Goal: Task Accomplishment & Management: Use online tool/utility

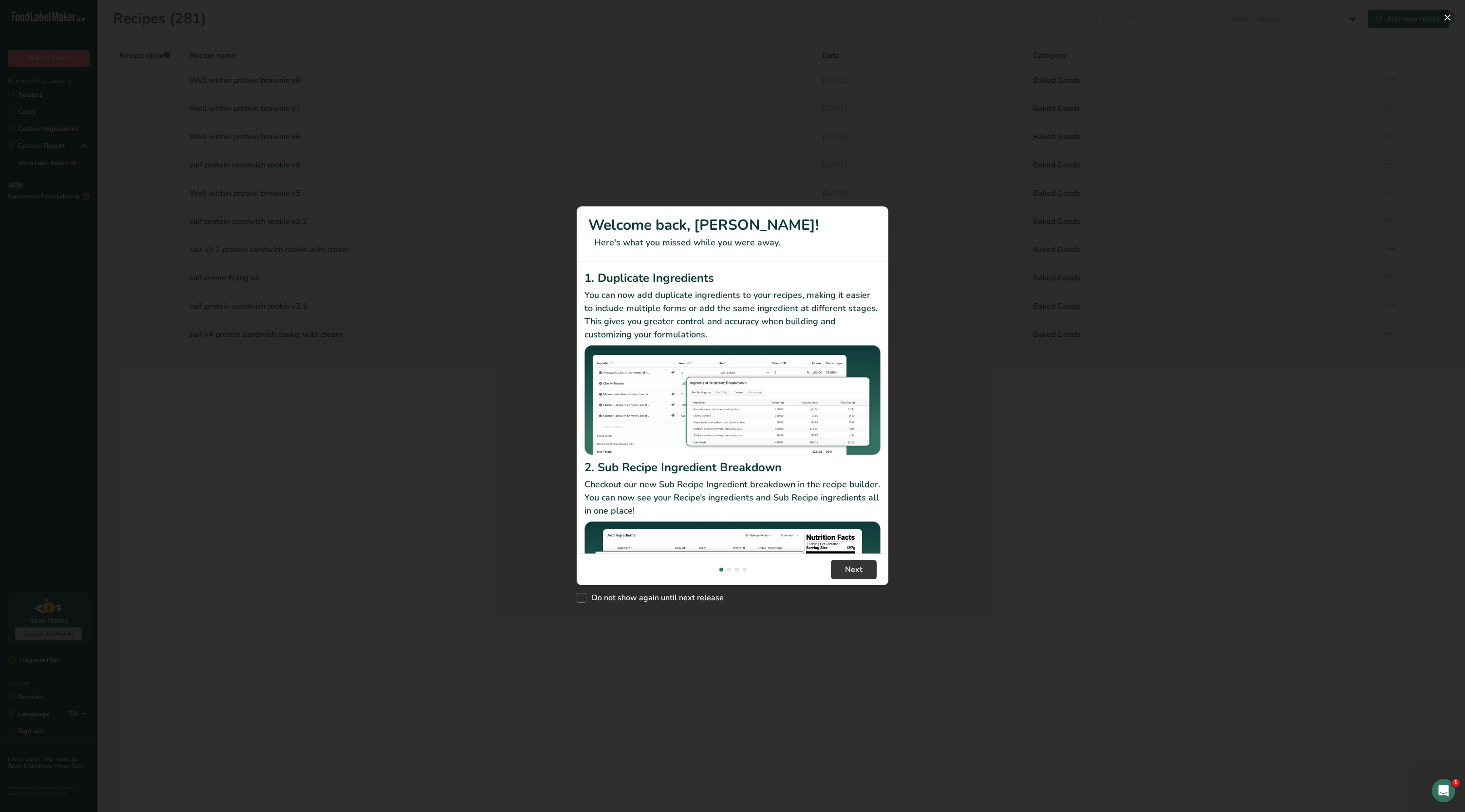
click at [1447, 12] on button "New Features" at bounding box center [1447, 17] width 16 height 16
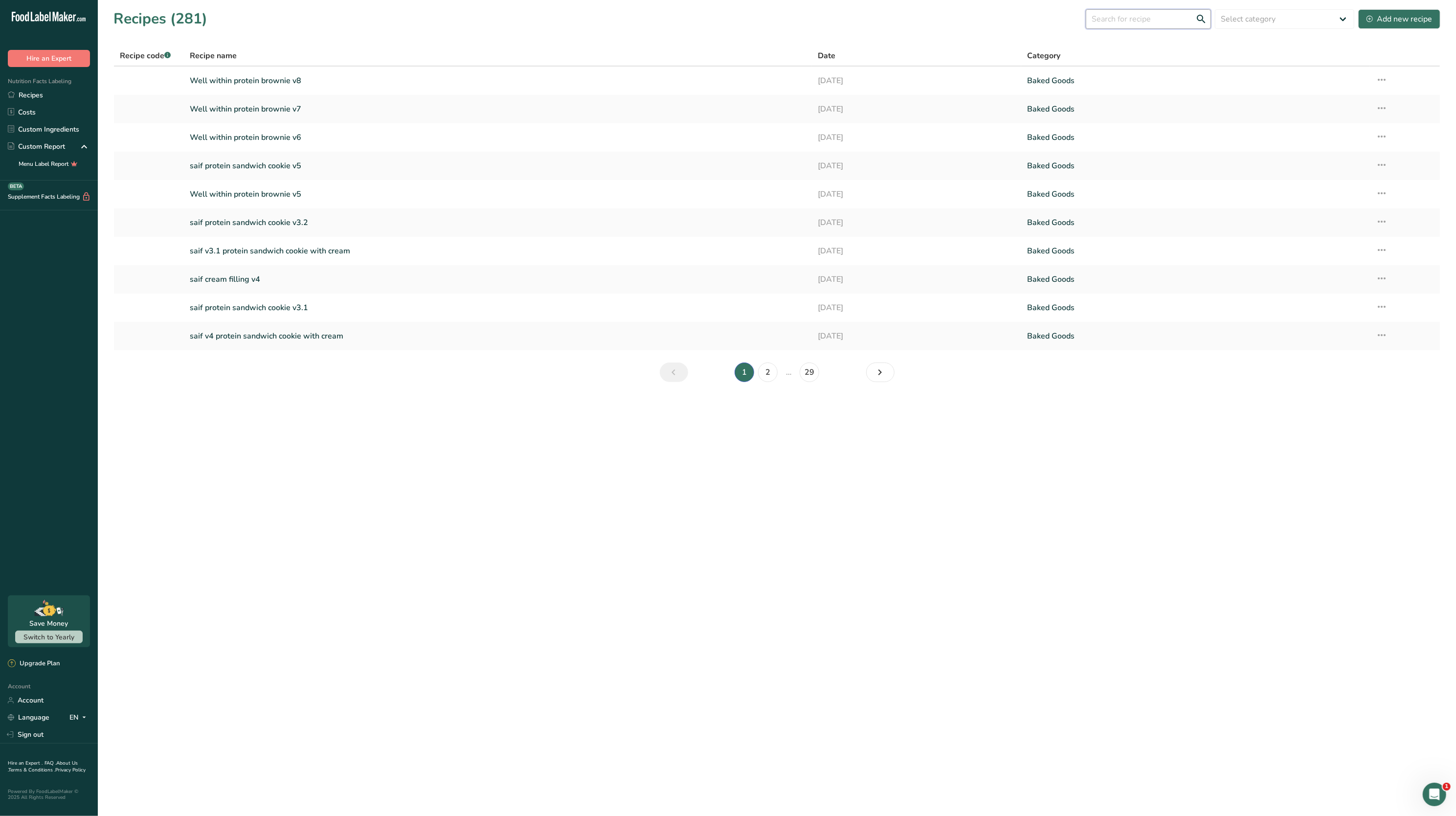
click at [1112, 19] on input "text" at bounding box center [1148, 19] width 125 height 20
type input "figgy chocolate"
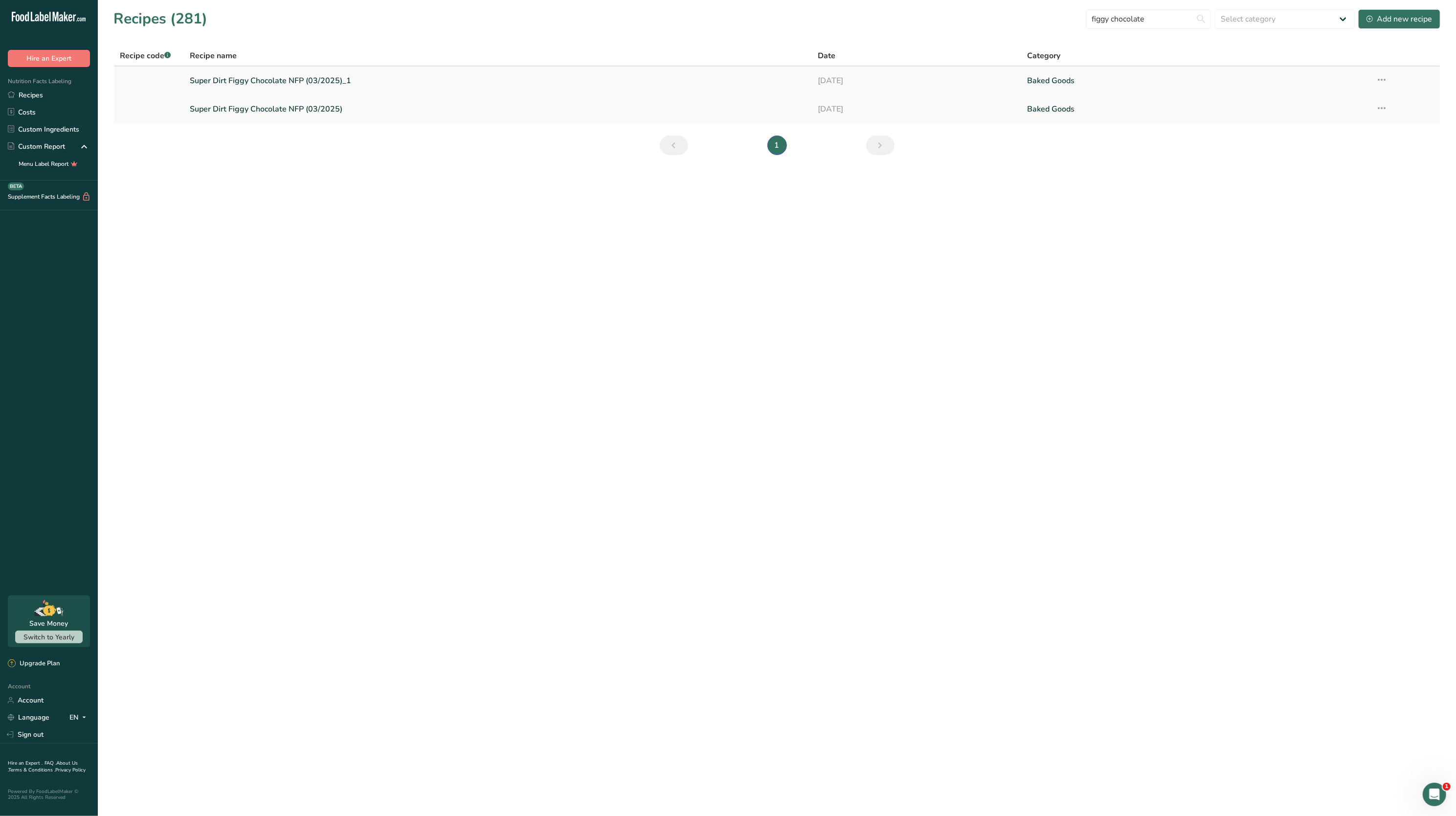
click at [284, 78] on link "Super Dirt Figgy Chocolate NFP (03/2025)_1" at bounding box center [498, 81] width 616 height 21
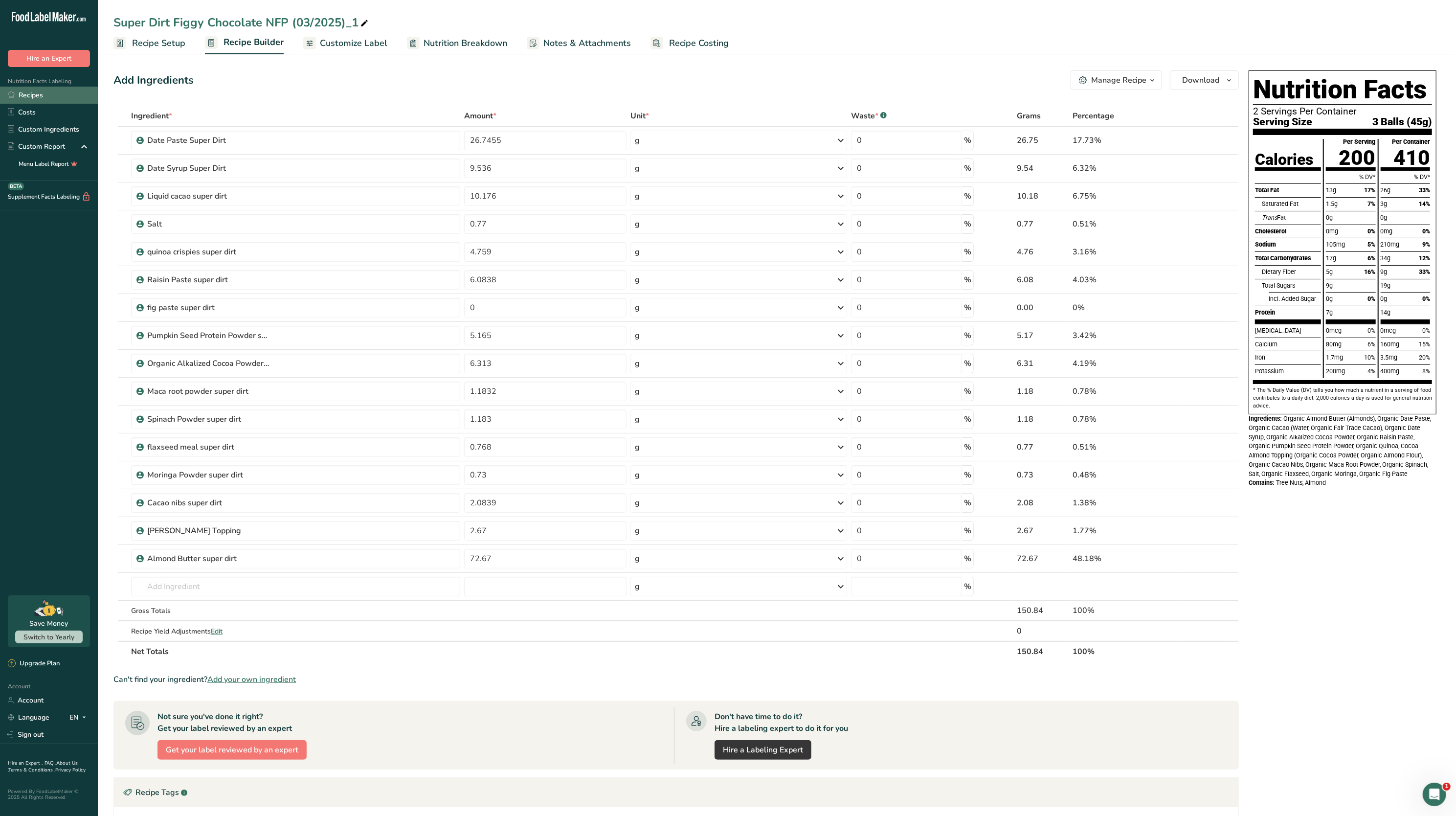
click at [27, 90] on link "Recipes" at bounding box center [49, 95] width 98 height 17
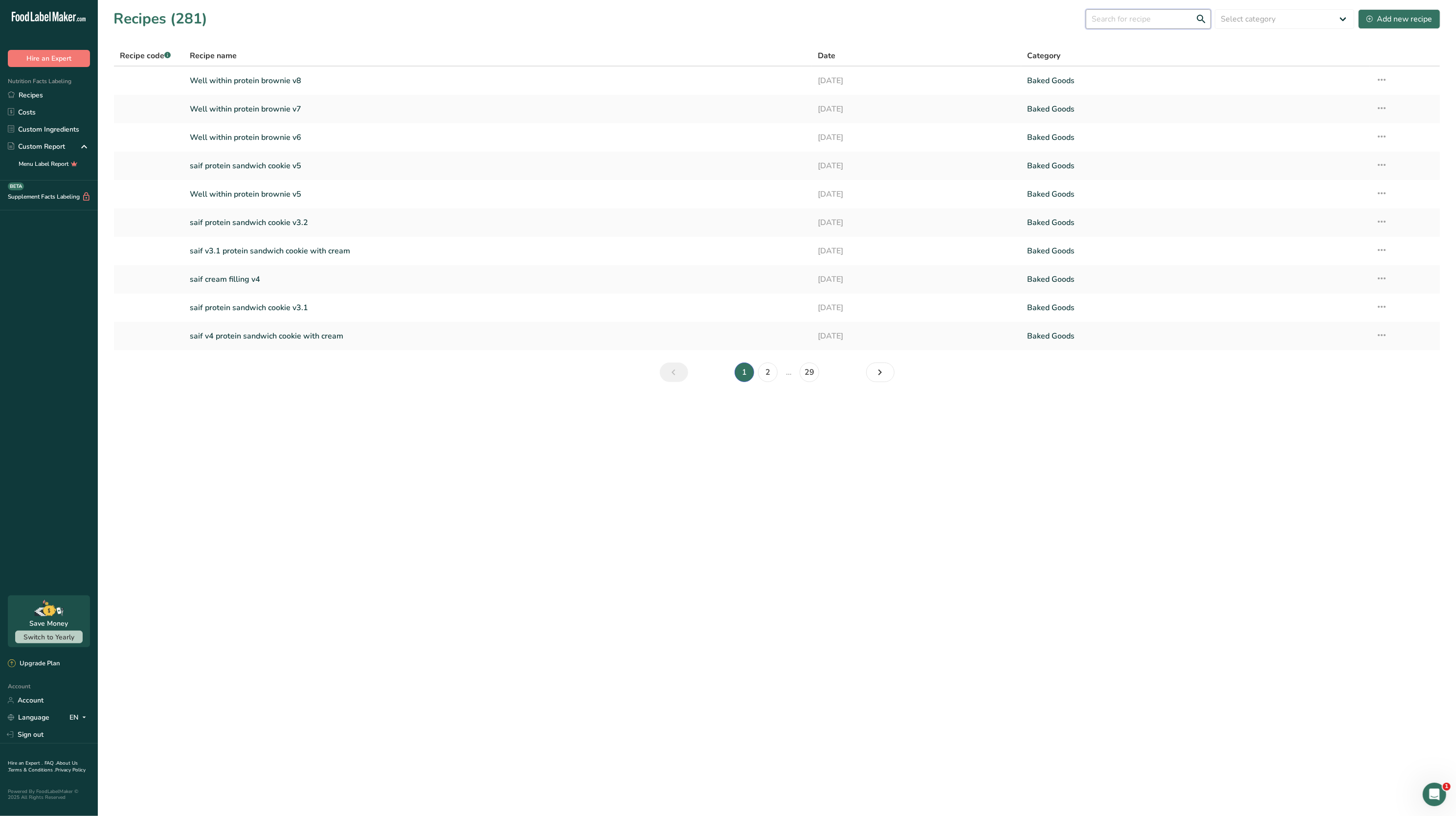
click at [1133, 19] on input "text" at bounding box center [1148, 19] width 125 height 20
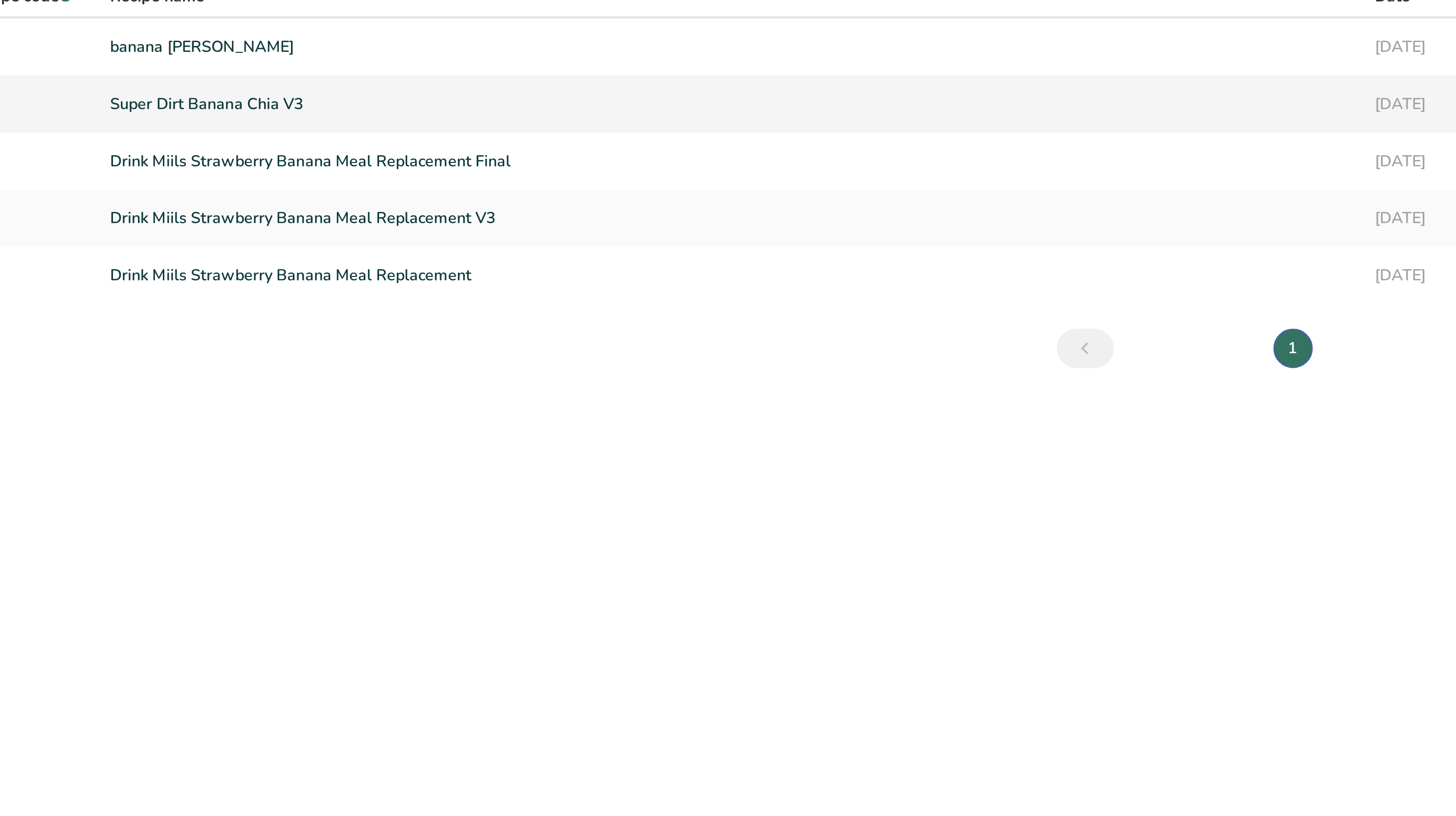
type input "banana"
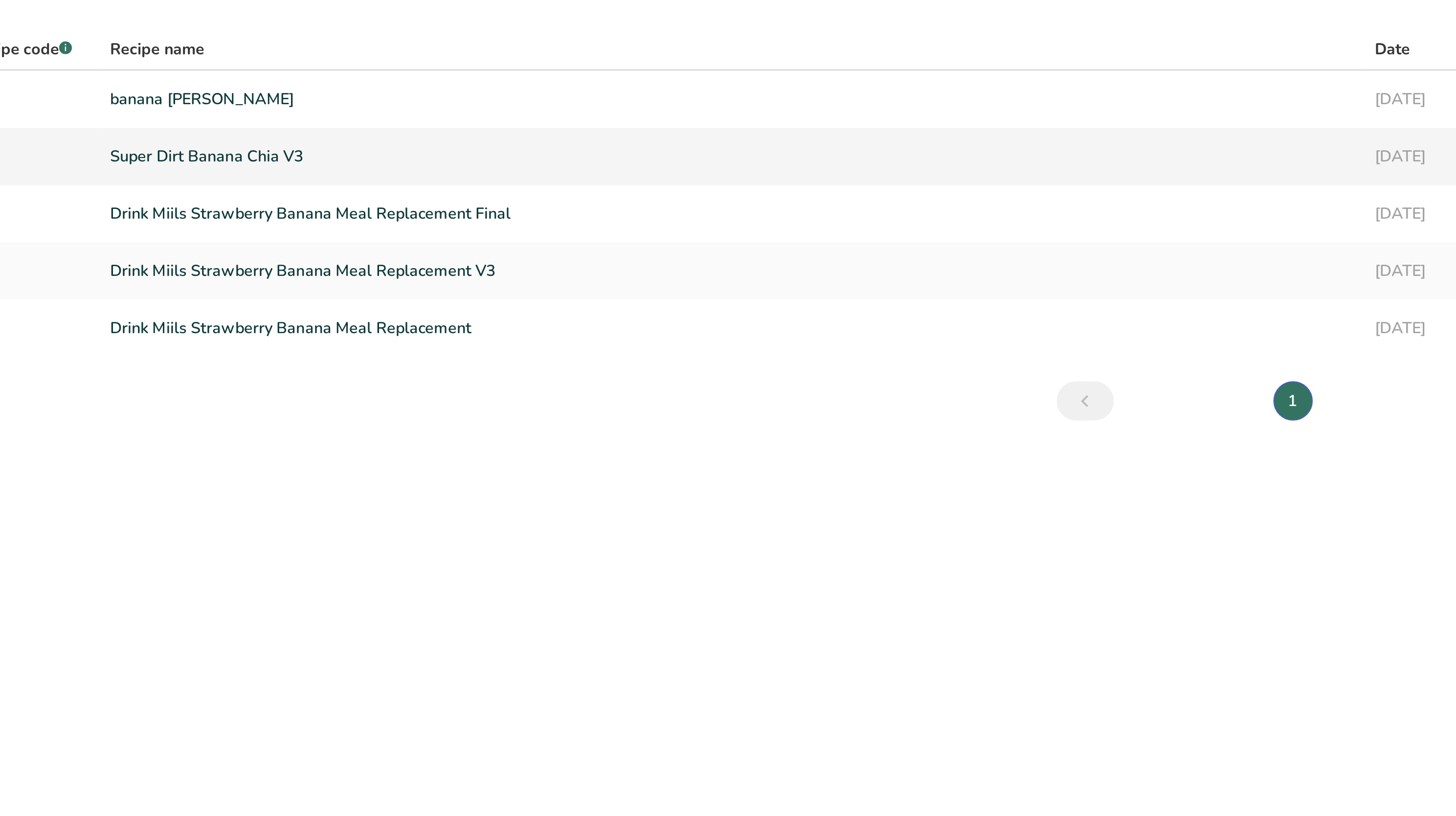
click at [268, 112] on link "Super Dirt Banana Chia V3" at bounding box center [498, 109] width 616 height 21
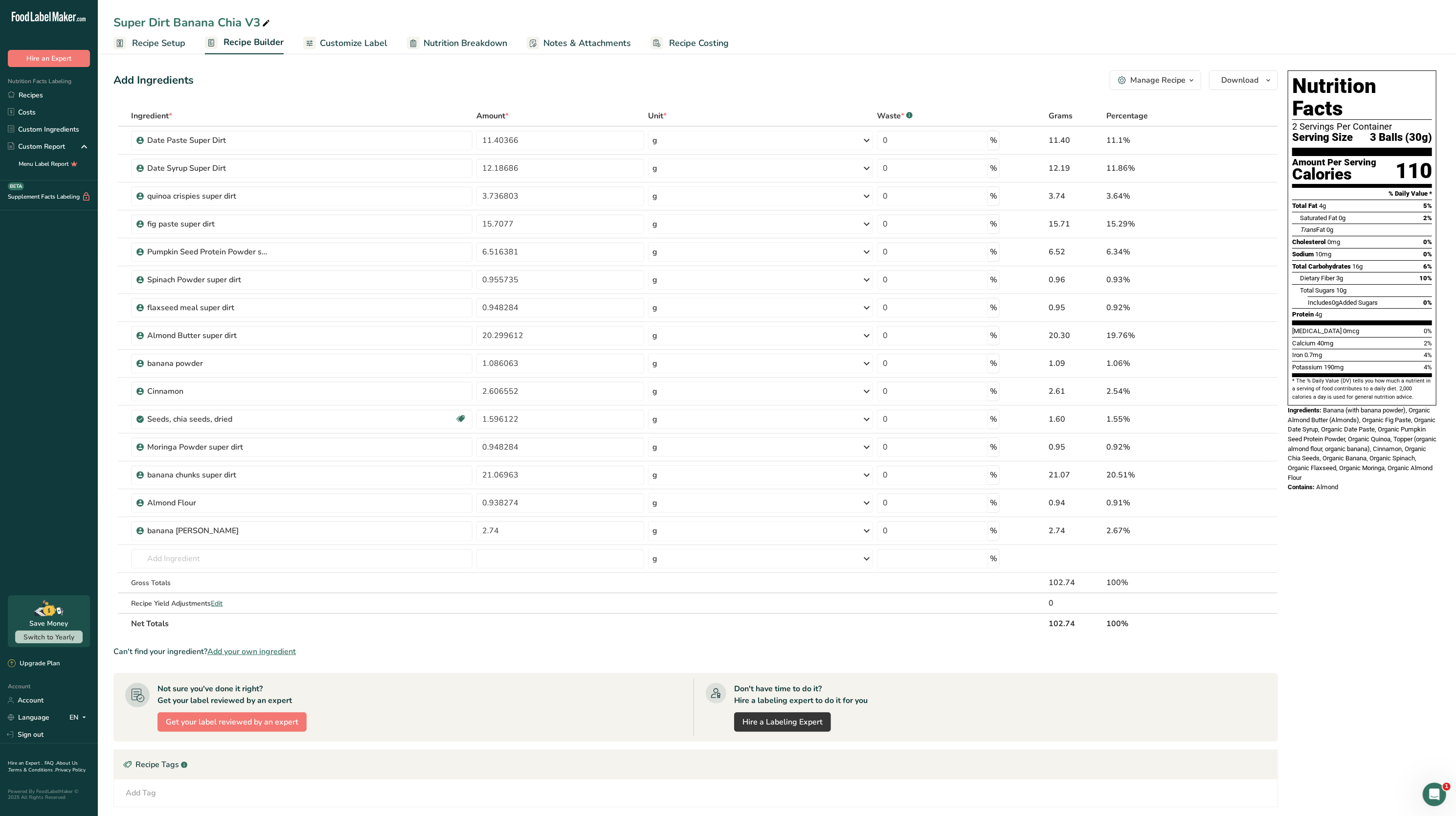
click at [1182, 74] on div "Manage Recipe" at bounding box center [1158, 80] width 56 height 12
click at [768, 85] on div "Add Ingredients Manage Recipe Delete Recipe Duplicate Recipe Scale Recipe Save …" at bounding box center [695, 80] width 1164 height 20
click at [478, 42] on span "Nutrition Breakdown" at bounding box center [465, 43] width 84 height 13
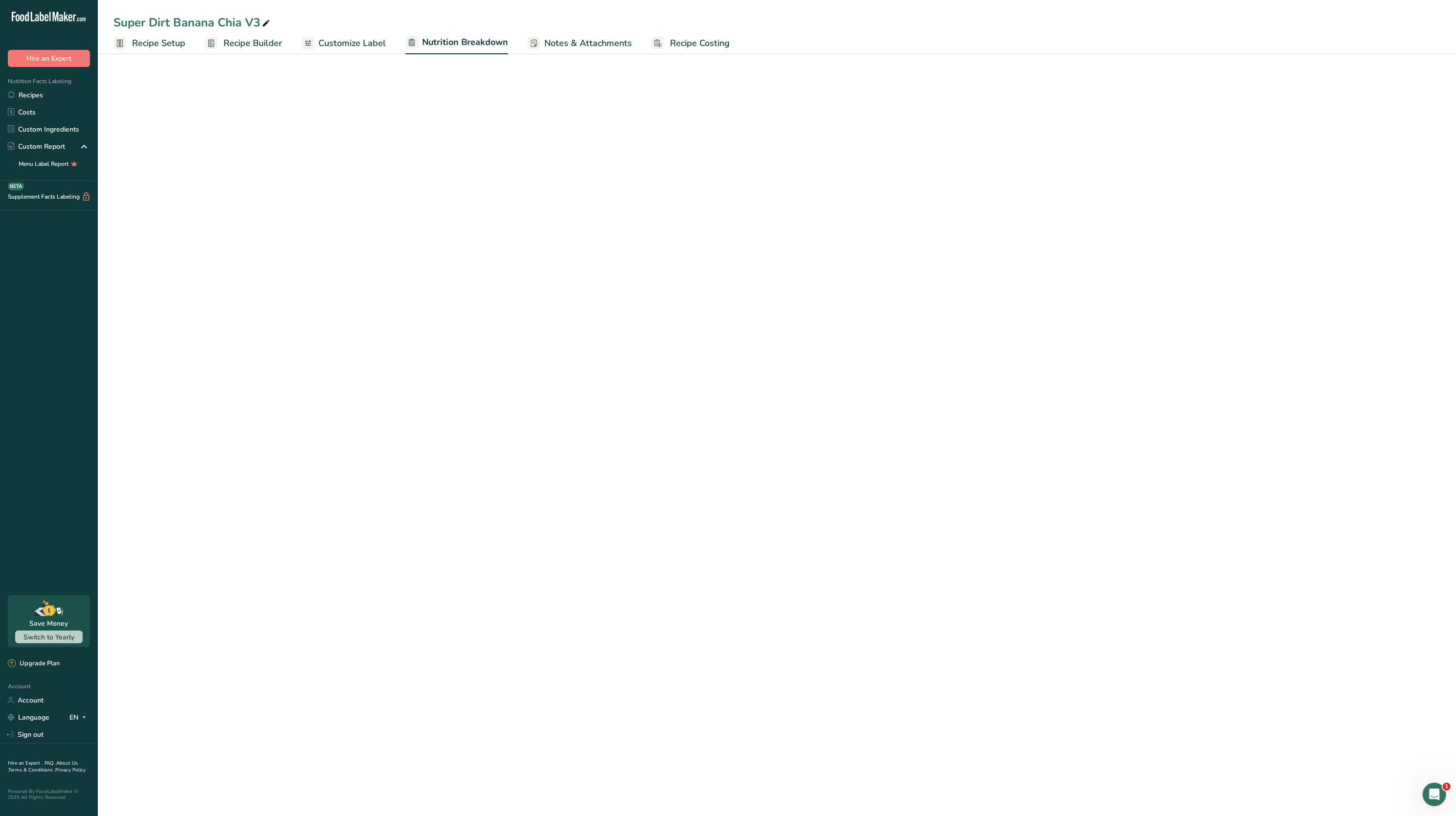
select select "Calories"
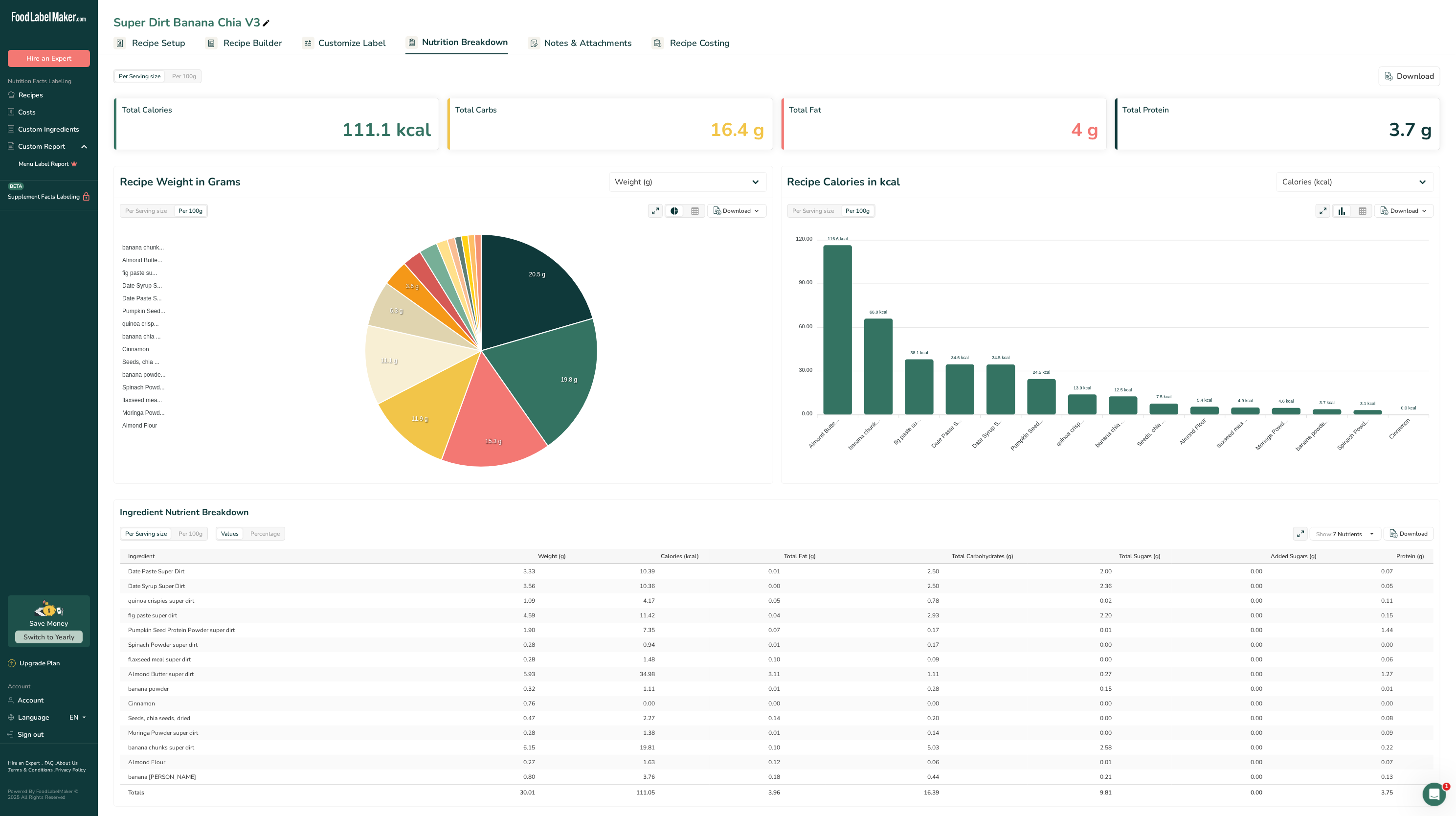
click at [373, 35] on link "Customize Label" at bounding box center [344, 43] width 84 height 22
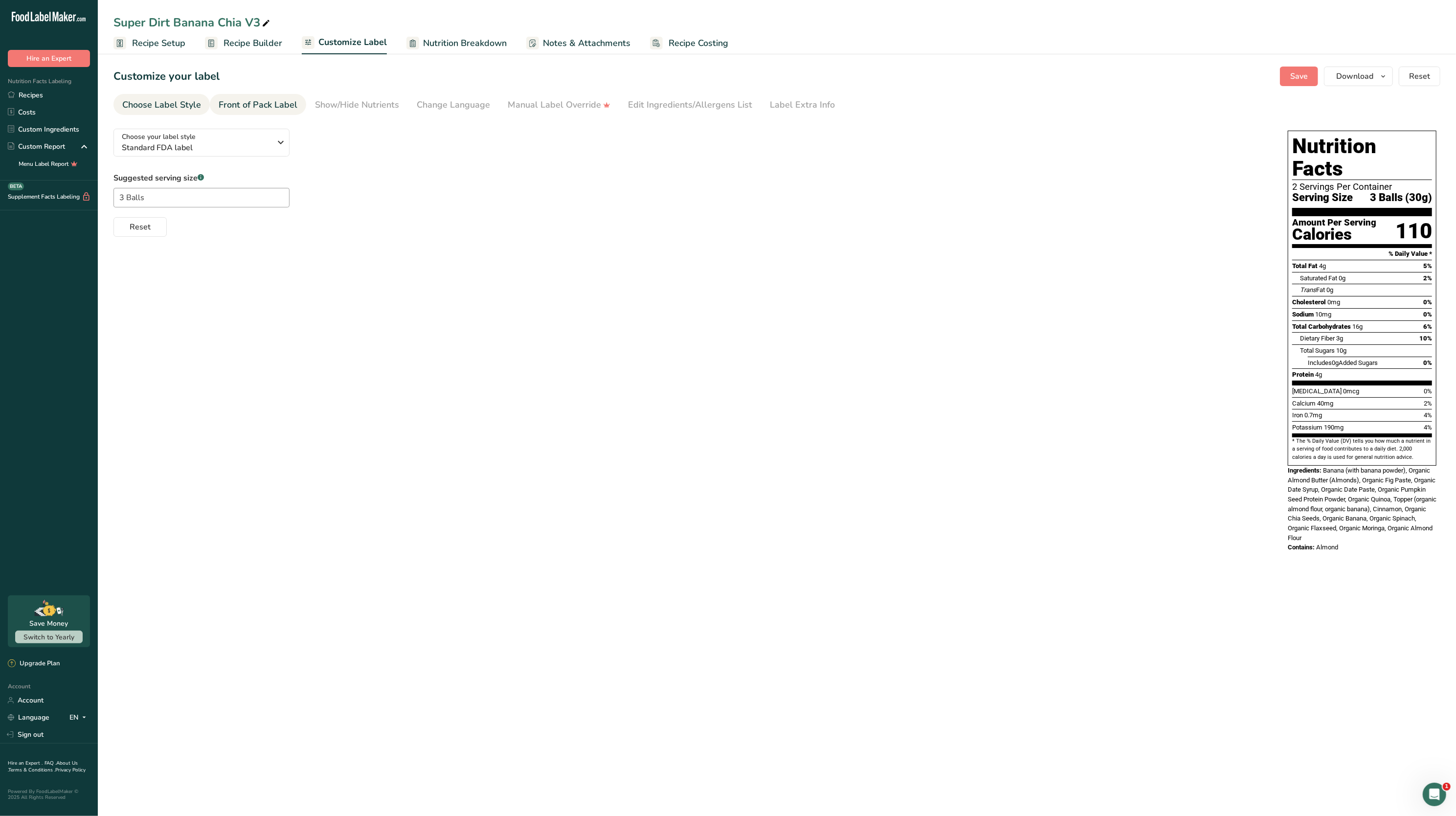
click at [290, 100] on div "Front of Pack Label" at bounding box center [258, 104] width 79 height 13
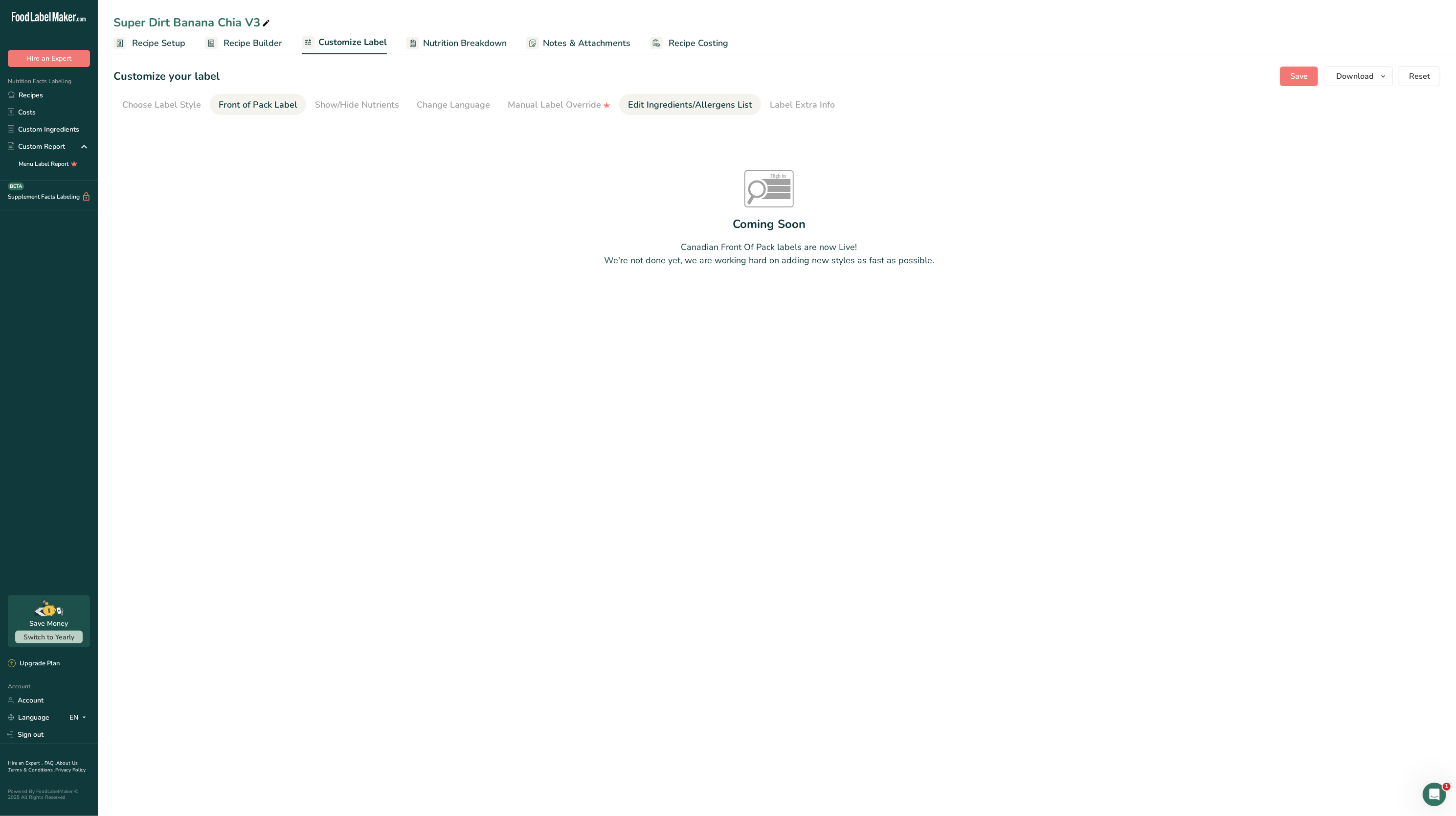
click at [646, 100] on div "Edit Ingredients/Allergens List" at bounding box center [690, 104] width 124 height 13
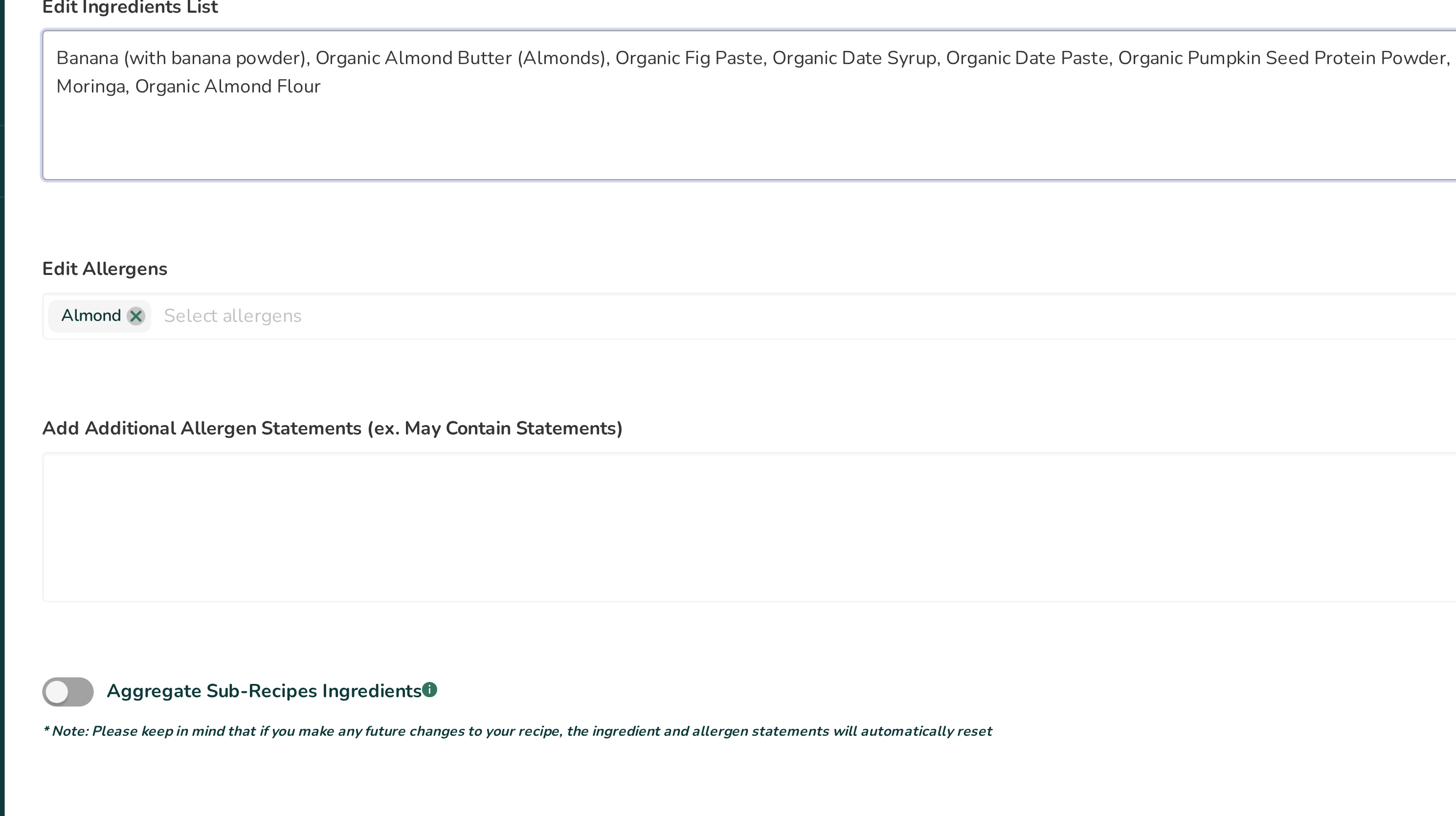
click at [145, 156] on textarea "Banana (with banana powder), Organic Almond Butter (Almonds), Organic Fig Paste…" at bounding box center [690, 172] width 1155 height 62
click at [226, 154] on textarea "Banana* (with banana powder), Organic Almond Butter (Almonds), Organic Fig Past…" at bounding box center [690, 172] width 1155 height 62
click at [173, 152] on textarea "Banana* (with banana powder*), Organic Almond Butter (Almonds), Organic Fig Pas…" at bounding box center [690, 172] width 1155 height 62
click at [261, 148] on textarea "Banana* ( bananas, banana powder*), Organic Almond Butter (Almonds), Organic Fi…" at bounding box center [690, 172] width 1155 height 62
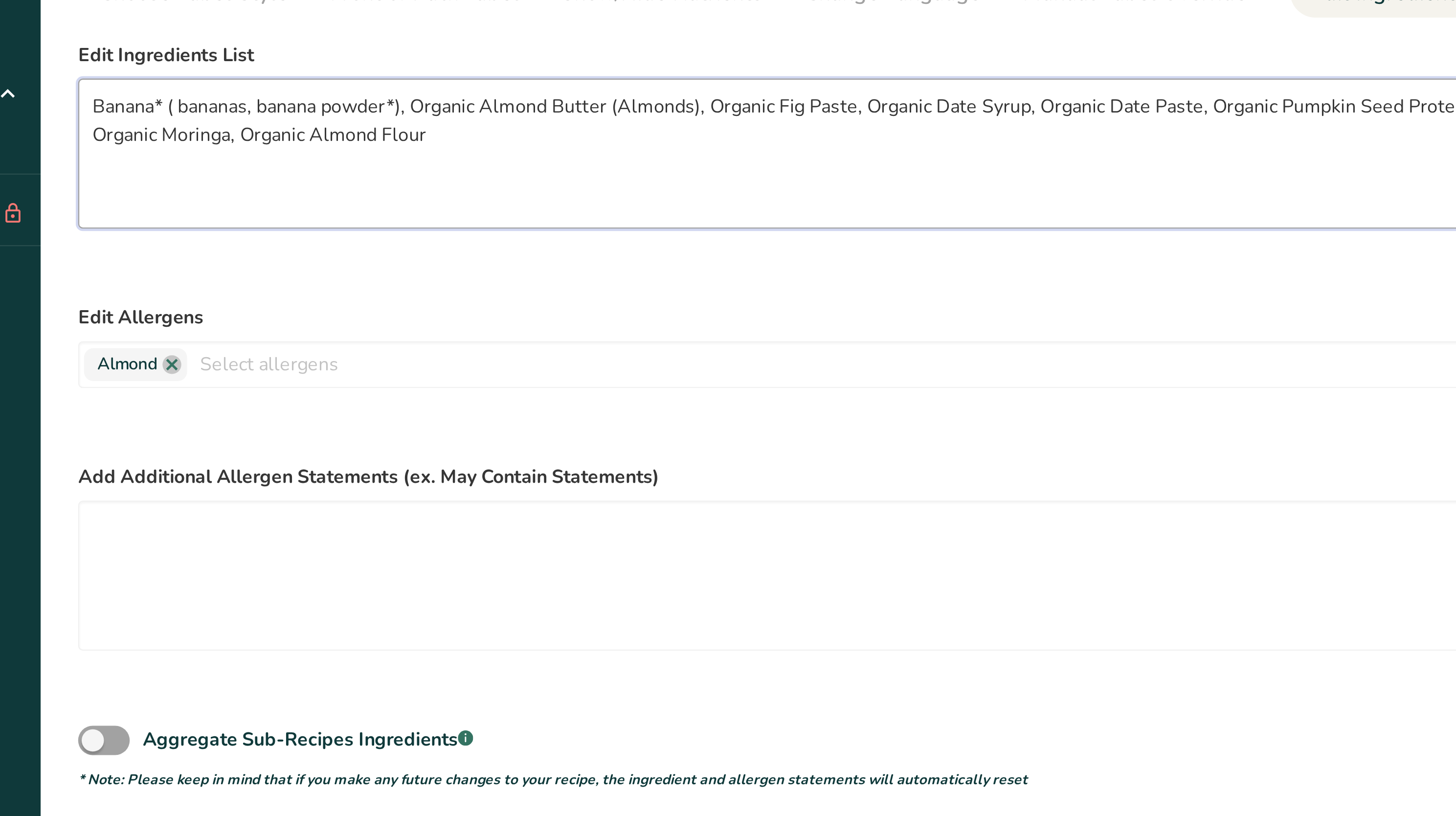
click at [261, 146] on textarea "Banana* ( bananas, banana powder*), Organic Almond Butter (Almonds), Organic Fi…" at bounding box center [690, 172] width 1155 height 62
click at [305, 155] on textarea "Banana* ( bananas, banana powder*), Almond Butter (Almonds), Organic Fig Paste,…" at bounding box center [690, 172] width 1155 height 62
drag, startPoint x: 311, startPoint y: 156, endPoint x: 345, endPoint y: 155, distance: 34.0
click at [345, 155] on textarea "Banana* ( bananas, banana powder*), Almond Butter* (Almonds), Organic Fig Paste…" at bounding box center [690, 172] width 1155 height 62
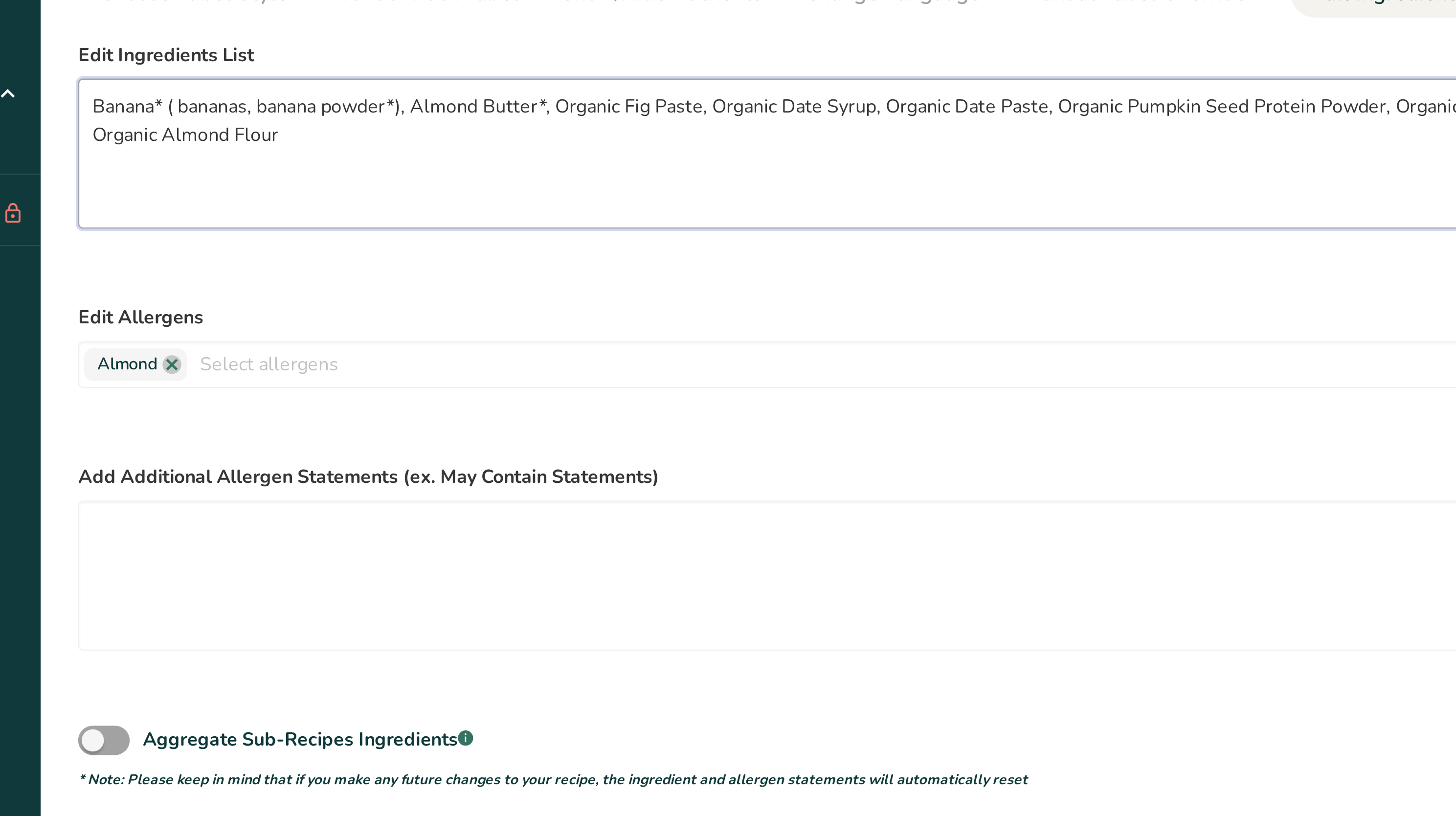
click at [326, 155] on textarea "Banana* ( bananas, banana powder*), Almond Butter*, Organic Fig Paste, Organic …" at bounding box center [690, 172] width 1155 height 62
click at [345, 156] on textarea "Banana* ( bananas, banana powder*), Almond Butter*, Fig Paste, Organic Date Syr…" at bounding box center [690, 172] width 1155 height 62
click at [364, 151] on textarea "Banana* ( bananas, banana powder*), Almond Butter*, Fig Paste*, Organic Date Sy…" at bounding box center [690, 172] width 1155 height 62
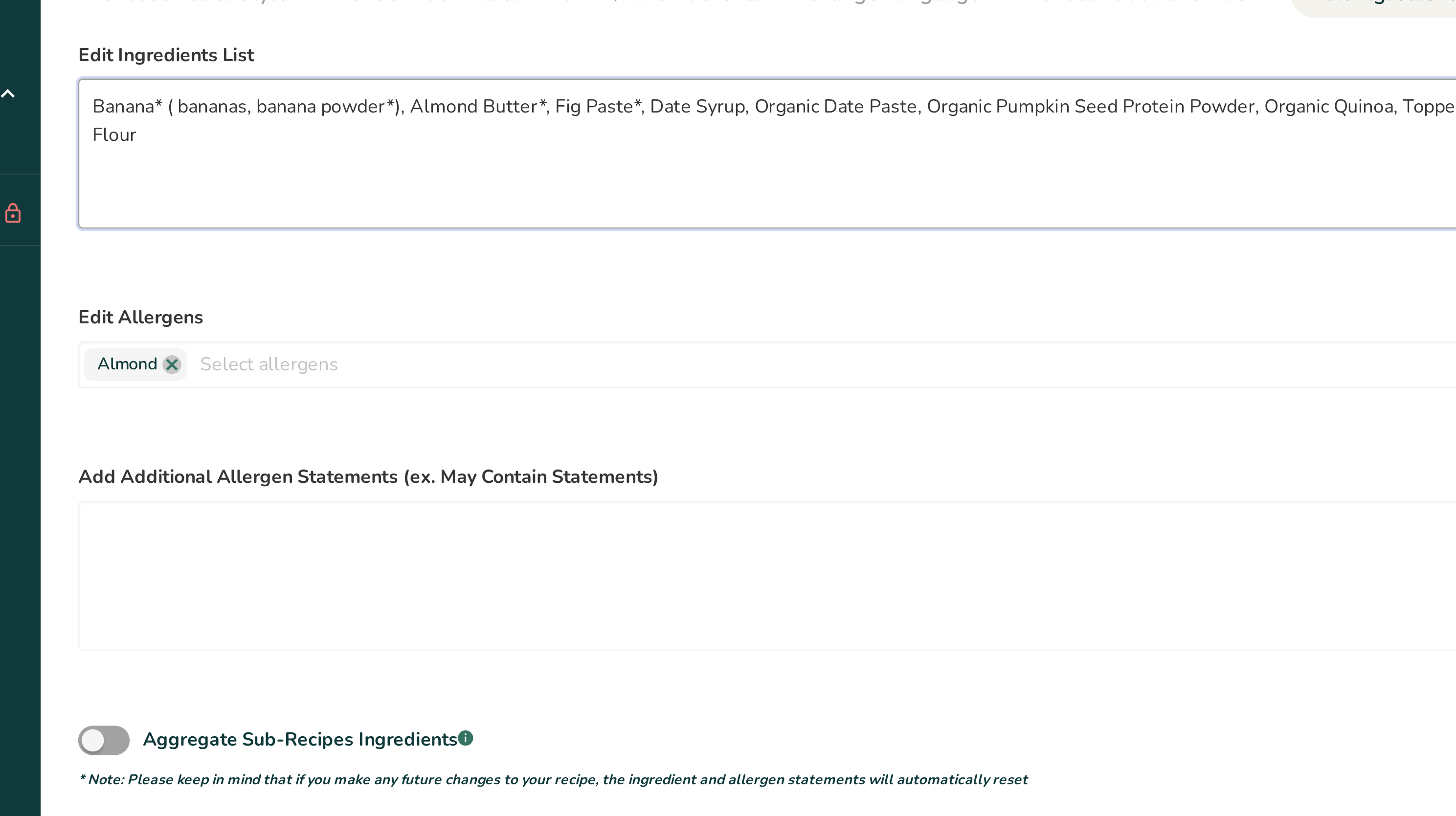
click at [390, 155] on textarea "Banana* ( bananas, banana powder*), Almond Butter*, Fig Paste*, Date Syrup, Org…" at bounding box center [690, 172] width 1155 height 62
click at [416, 154] on textarea "Banana* ( bananas, banana powder*), Almond Butter*, Fig Paste*, Date Syrup*, Or…" at bounding box center [690, 172] width 1155 height 62
click at [437, 151] on textarea "Banana* ( bananas, banana powder*), Almond Butter*, Fig Paste*, Date Syrup*, Da…" at bounding box center [690, 172] width 1155 height 62
click at [456, 152] on textarea "Banana* ( bananas, banana powder*), Almond Butter*, Fig Paste*, Date Syrup*, Da…" at bounding box center [690, 172] width 1155 height 62
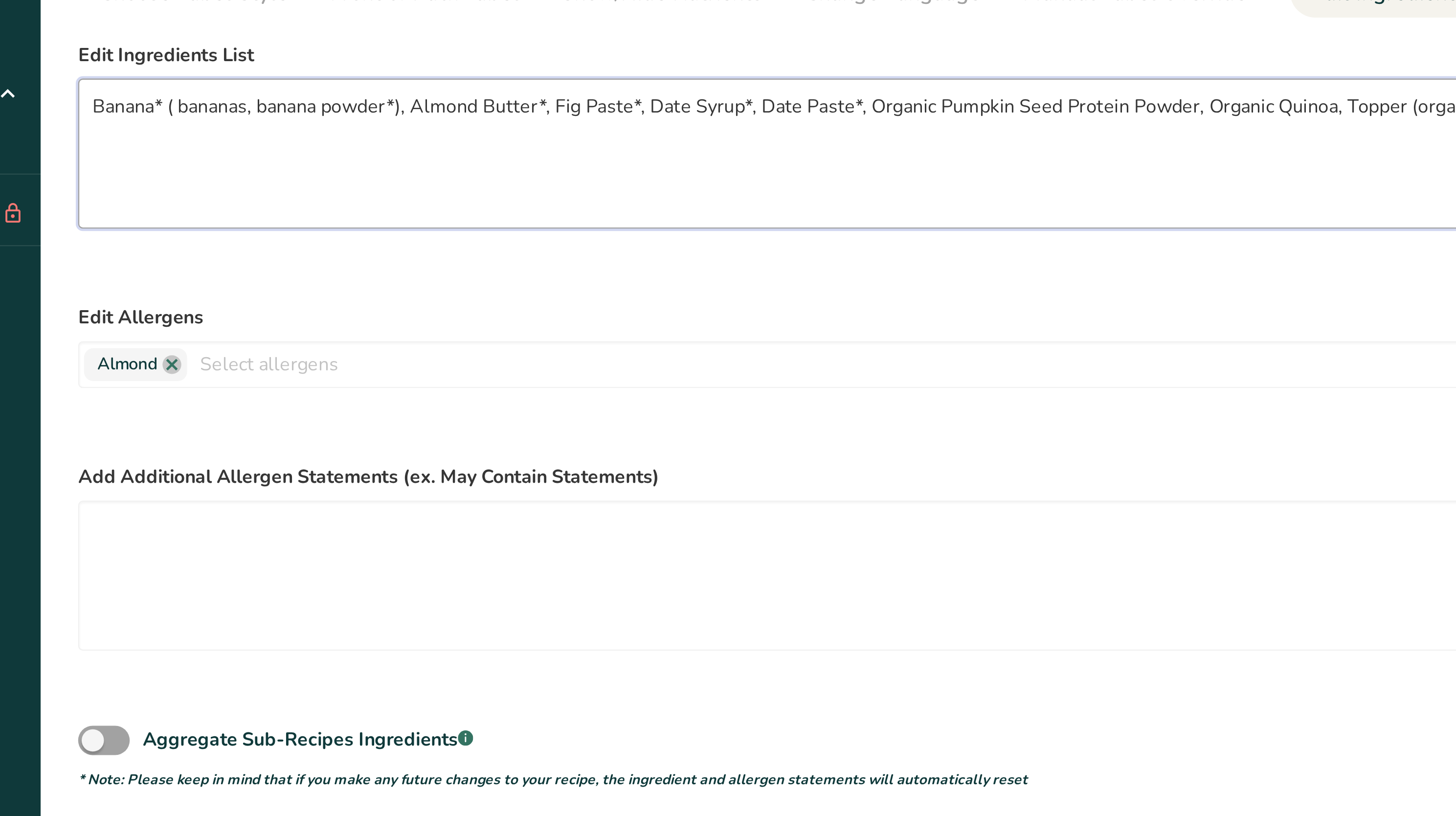
click at [456, 152] on textarea "Banana* ( bananas, banana powder*), Almond Butter*, Fig Paste*, Date Syrup*, Da…" at bounding box center [690, 172] width 1155 height 62
click at [550, 154] on textarea "Banana* ( bananas, banana powder*), Almond Butter*, Fig Paste*, Date Syrup*, Da…" at bounding box center [690, 172] width 1155 height 62
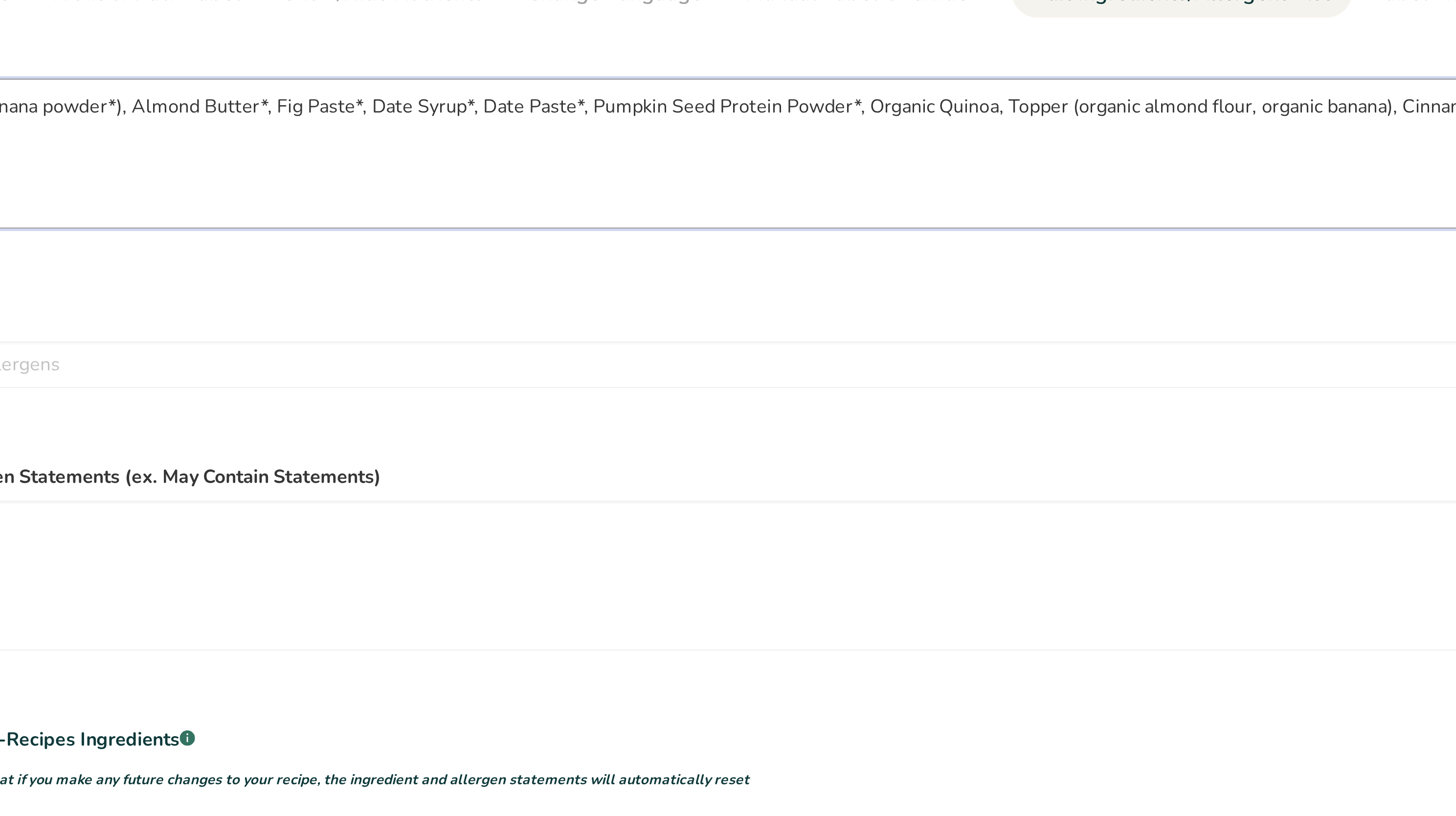
click at [572, 157] on textarea "Banana* ( bananas, banana powder*), Almond Butter*, Fig Paste*, Date Syrup*, Da…" at bounding box center [690, 172] width 1155 height 62
click at [583, 156] on textarea "Banana* ( bananas, banana powder*), Almond Butter*, Fig Paste*, Date Syrup*, Da…" at bounding box center [690, 172] width 1155 height 62
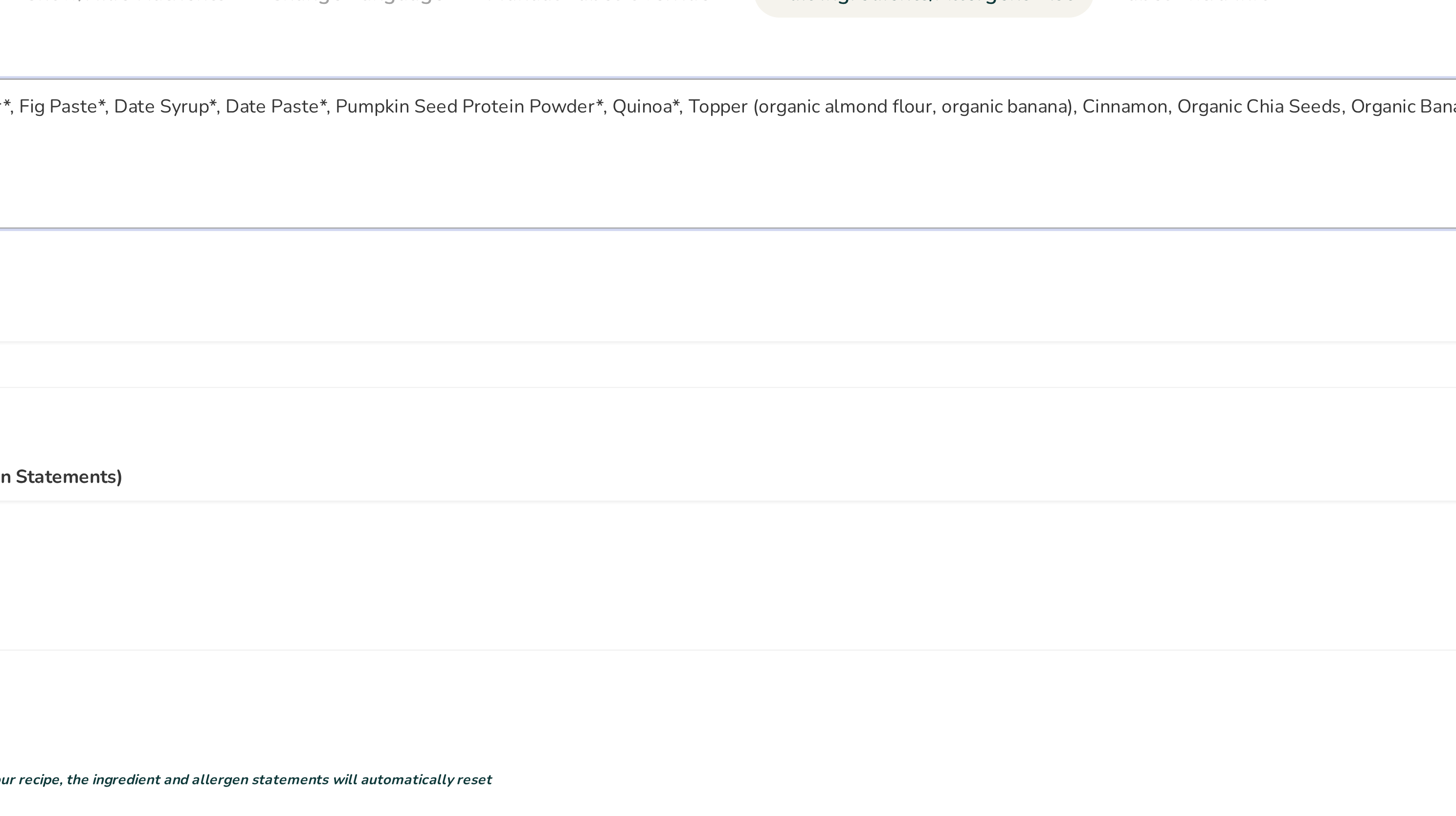
click at [615, 154] on textarea "Banana* ( bananas, banana powder*), Almond Butter*, Fig Paste*, Date Syrup*, Da…" at bounding box center [690, 172] width 1155 height 62
click at [637, 152] on textarea "Banana* ( bananas, banana powder*), Almond Butter*, Fig Paste*, Date Syrup*, Da…" at bounding box center [690, 172] width 1155 height 62
click at [668, 152] on textarea "Banana* ( bananas, banana powder*), Almond Butter*, Fig Paste*, Date Syrup*, Da…" at bounding box center [690, 172] width 1155 height 62
click at [688, 151] on textarea "Banana* ( bananas, banana powder*), Almond Butter*, Fig Paste*, Date Syrup*, Da…" at bounding box center [690, 172] width 1155 height 62
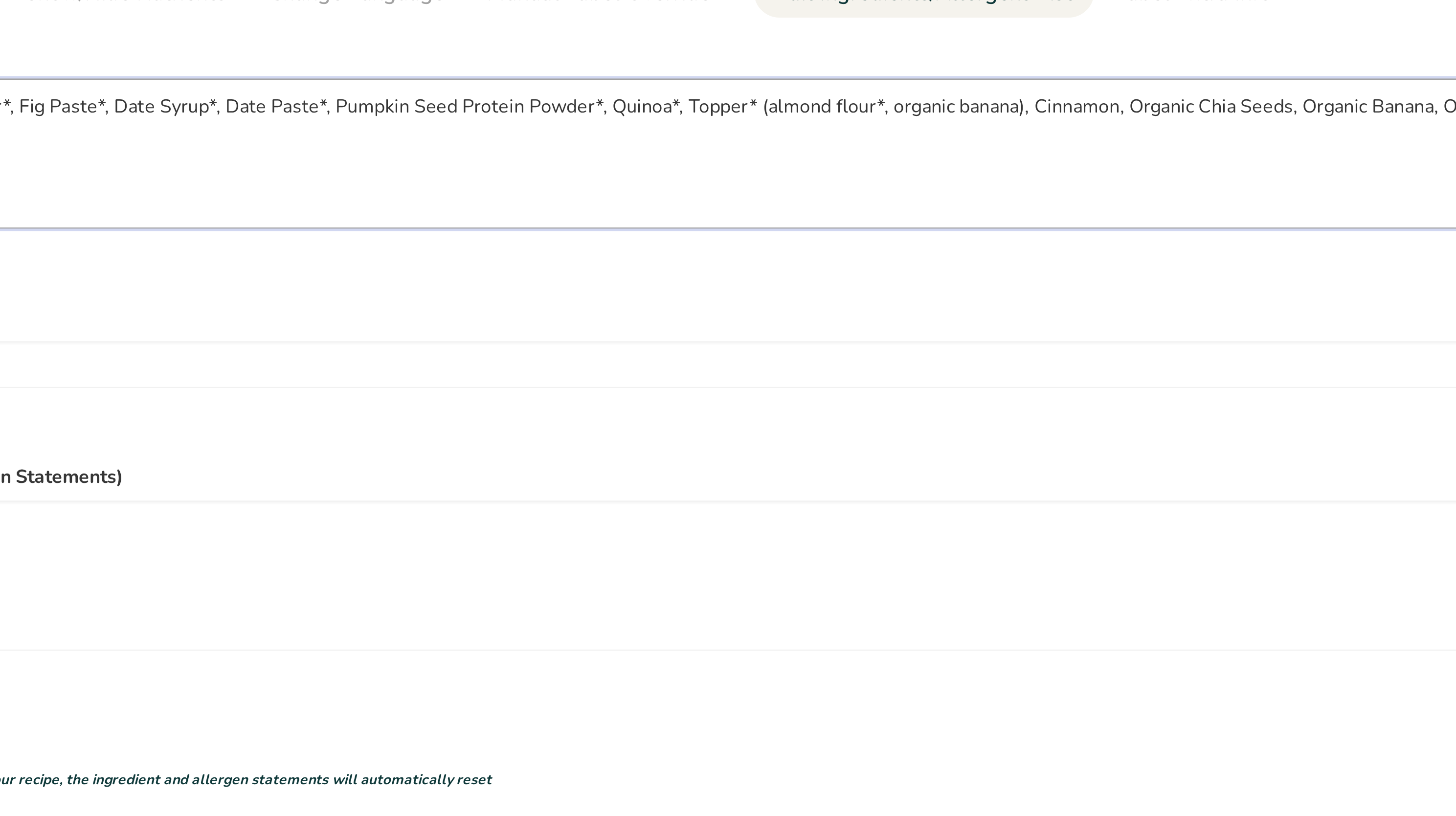
click at [688, 151] on textarea "Banana* ( bananas, banana powder*), Almond Butter*, Fig Paste*, Date Syrup*, Da…" at bounding box center [690, 172] width 1155 height 62
click at [703, 152] on textarea "Banana* ( bananas, banana powder*), Almond Butter*, Fig Paste*, Date Syrup*, Da…" at bounding box center [690, 172] width 1155 height 62
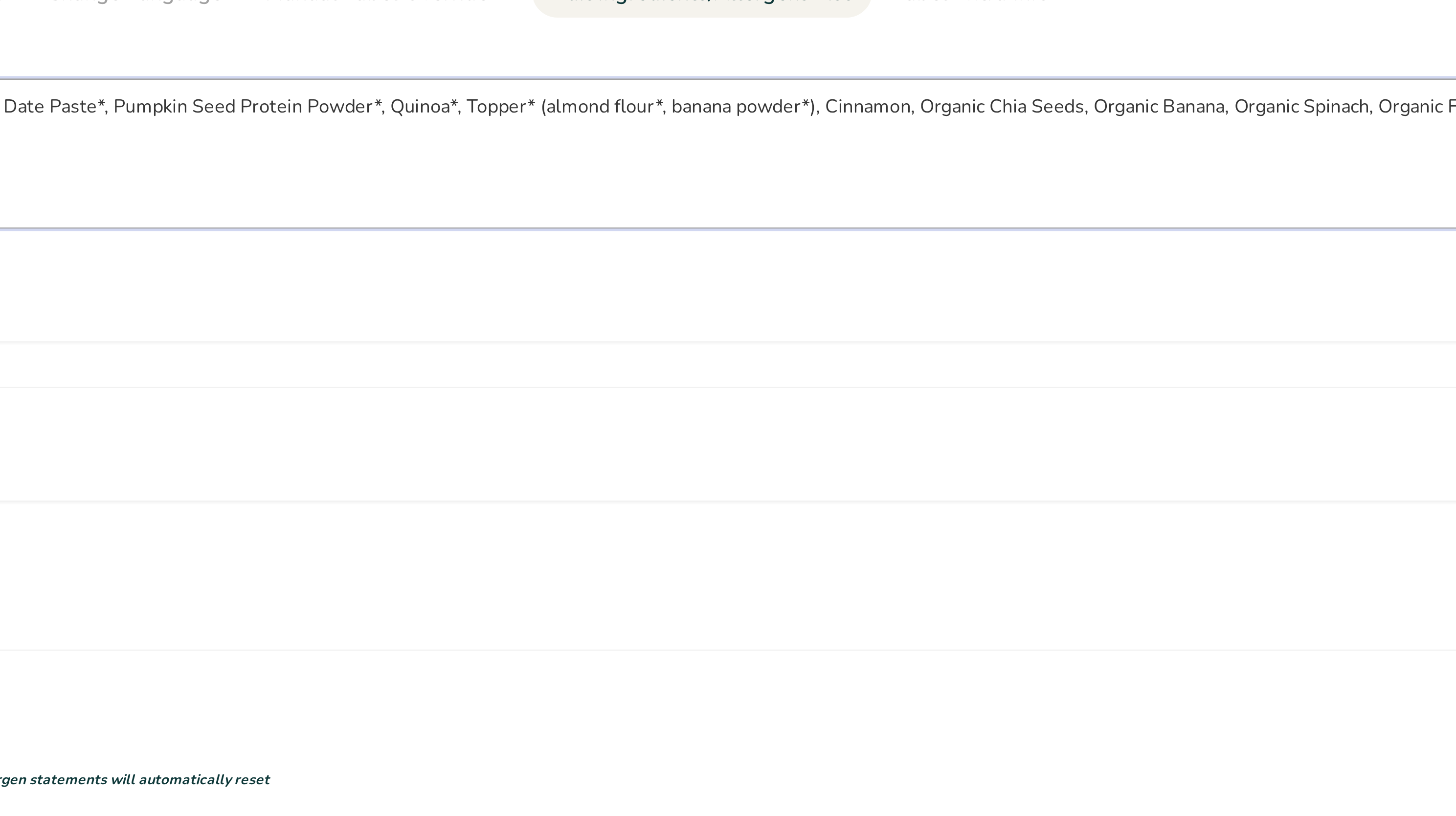
click at [777, 151] on textarea "Banana* ( bananas, banana powder*), Almond Butter*, Fig Paste*, Date Syrup*, Da…" at bounding box center [690, 172] width 1155 height 62
click at [790, 154] on textarea "Banana* ( bananas, banana powder*), Almond Butter*, Fig Paste*, Date Syrup*, Da…" at bounding box center [690, 172] width 1155 height 62
click at [821, 155] on textarea "Banana* ( bananas, banana powder*), Almond Butter*, Fig Paste*, Date Syrup*, Da…" at bounding box center [690, 172] width 1155 height 62
click at [845, 151] on textarea "Banana* ( bananas, banana powder*), Almond Butter*, Fig Paste*, Date Syrup*, Da…" at bounding box center [690, 172] width 1155 height 62
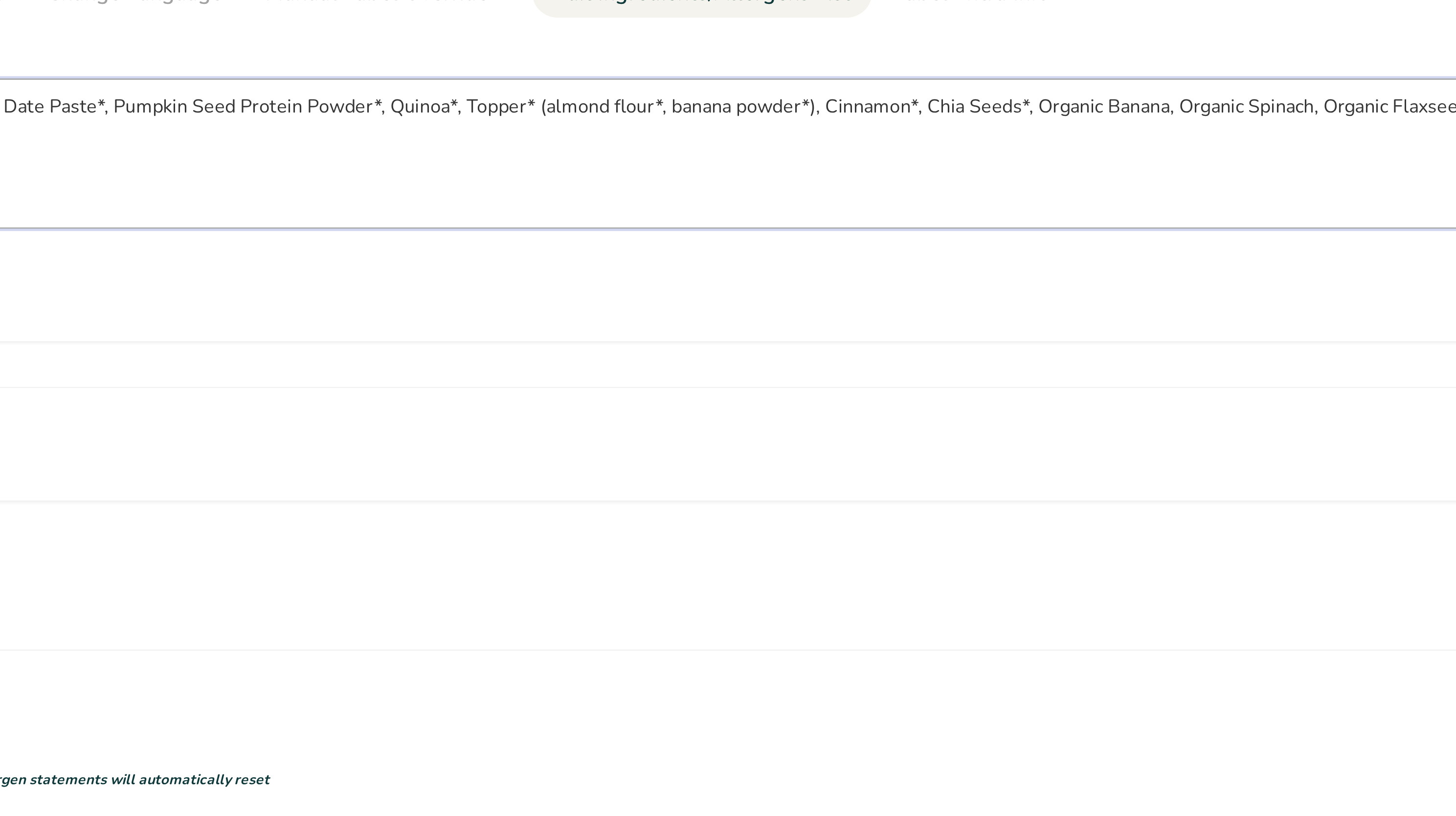
click at [845, 151] on textarea "Banana* ( bananas, banana powder*), Almond Butter*, Fig Paste*, Date Syrup*, Da…" at bounding box center [690, 172] width 1155 height 62
click at [855, 154] on textarea "Banana* ( bananas, banana powder*), Almond Butter*, Fig Paste*, Date Syrup*, Da…" at bounding box center [690, 172] width 1155 height 62
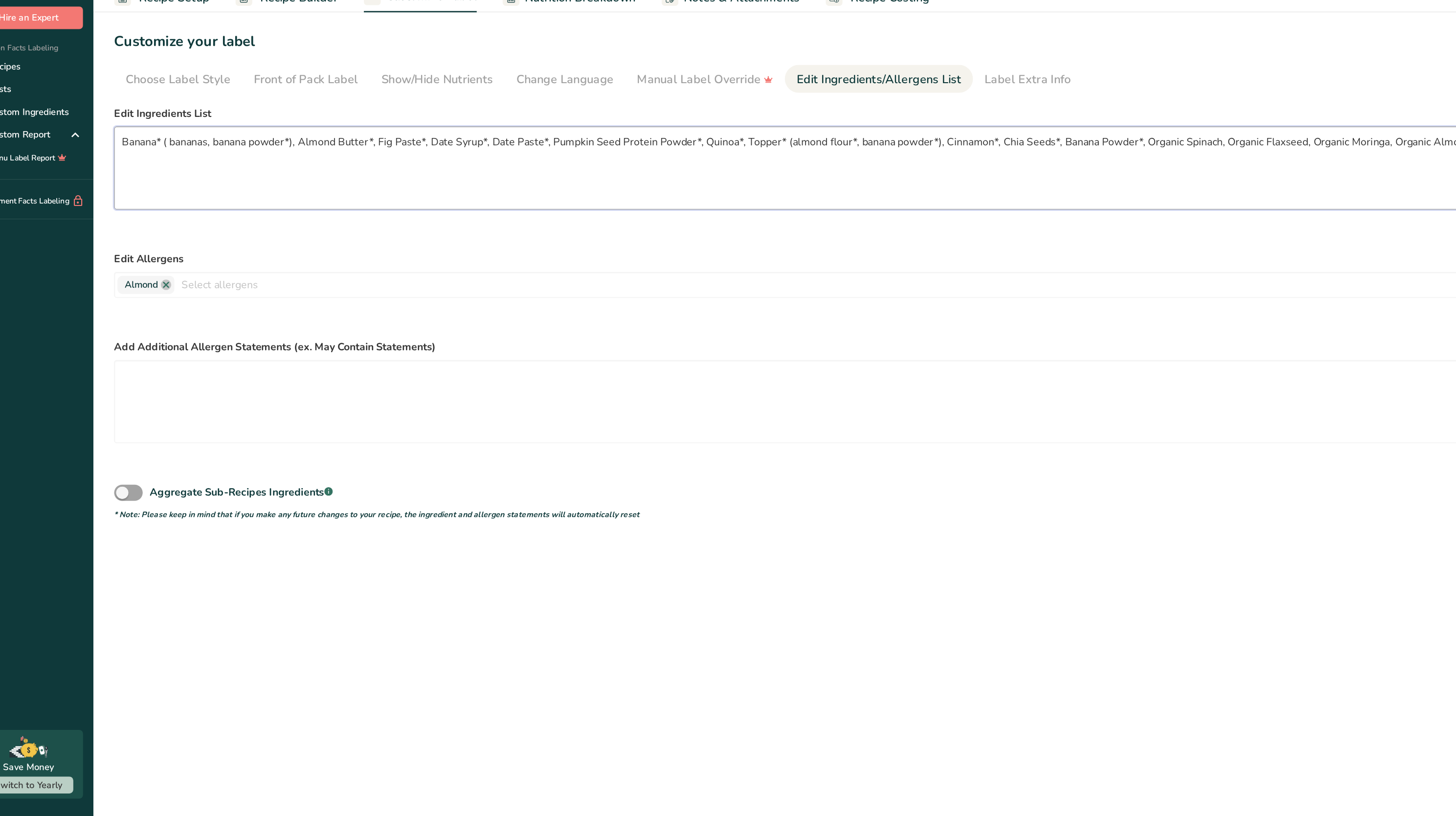
click at [121, 158] on textarea "Banana* ( bananas, banana powder*), Almond Butter*, Fig Paste*, Date Syrup*, Da…" at bounding box center [690, 172] width 1155 height 62
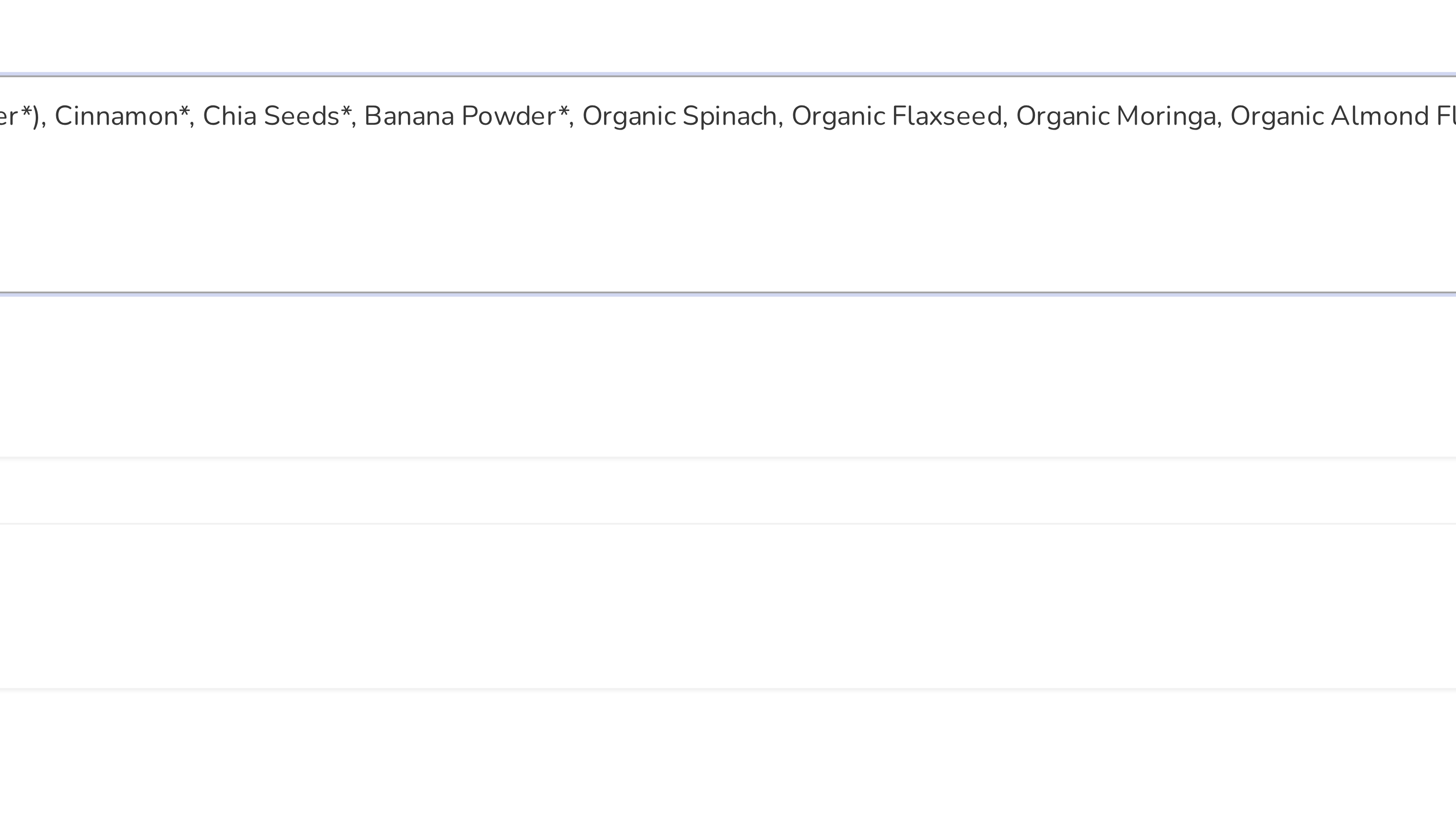
click at [927, 160] on textarea "Dried Bananas* ( bananas, banana powder*), Almond Butter*, Fig Paste*, Date Syr…" at bounding box center [690, 172] width 1155 height 62
click at [944, 155] on textarea "Dried Bananas* ( bananas, banana powder*), Almond Butter*, Fig Paste*, Date Syr…" at bounding box center [690, 172] width 1155 height 62
click at [961, 155] on textarea "Dried Bananas* ( bananas, banana powder*), Almond Butter*, Fig Paste*, Date Syr…" at bounding box center [690, 172] width 1155 height 62
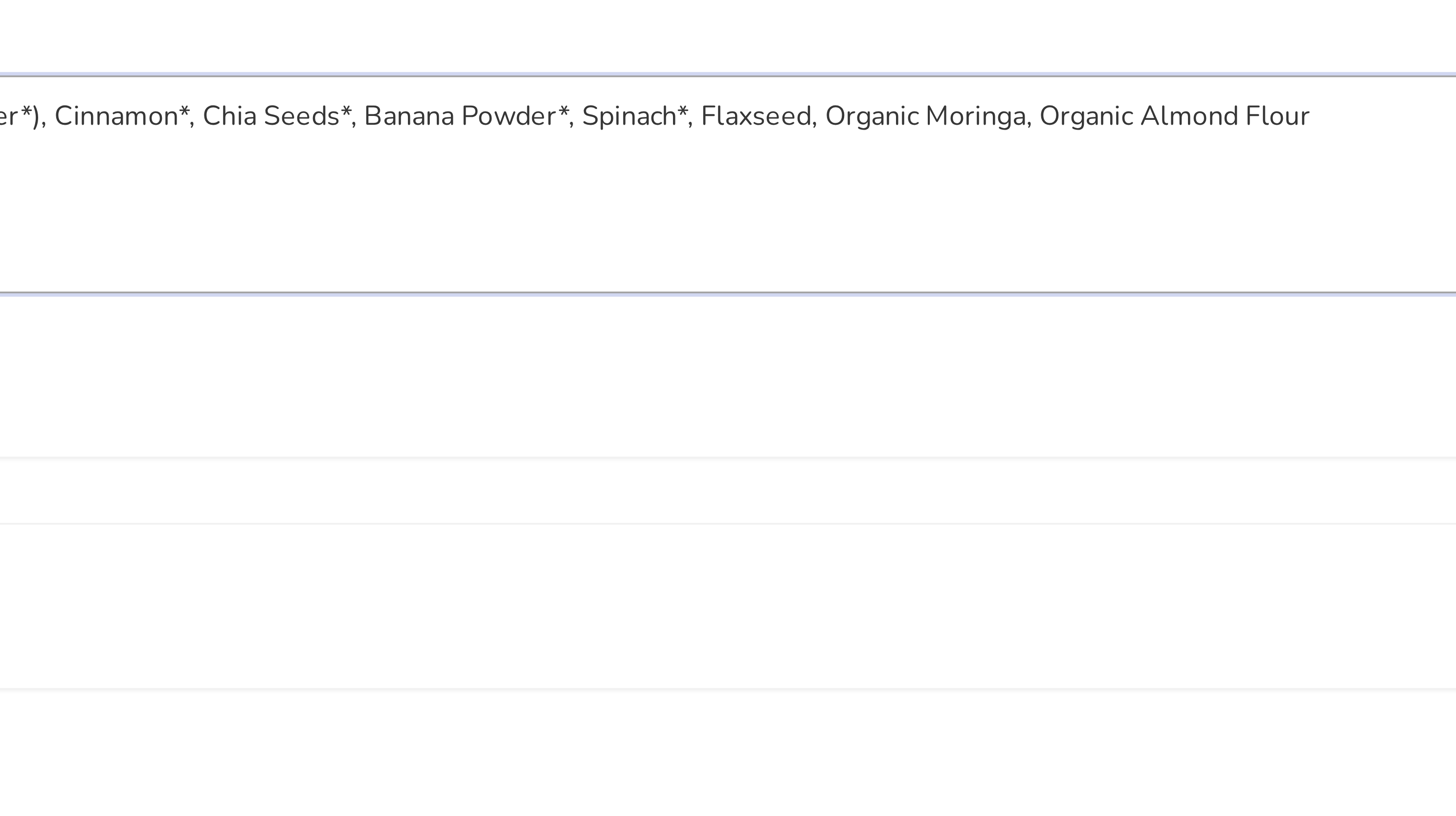
click at [943, 154] on textarea "Dried Bananas* ( bananas, banana powder*), Almond Butter*, Fig Paste*, Date Syr…" at bounding box center [690, 172] width 1155 height 62
click at [1011, 155] on textarea "Dried Bananas* ( bananas, banana powder*), Almond Butter*, Fig Paste*, Date Syr…" at bounding box center [690, 172] width 1155 height 62
click at [1034, 154] on textarea "Dried Bananas* ( bananas, banana powder*), Almond Butter*, Fig Paste*, Date Syr…" at bounding box center [690, 172] width 1155 height 62
click at [1047, 156] on textarea "Dried Bananas* ( bananas, banana powder*), Almond Butter*, Fig Paste*, Date Syr…" at bounding box center [690, 172] width 1155 height 62
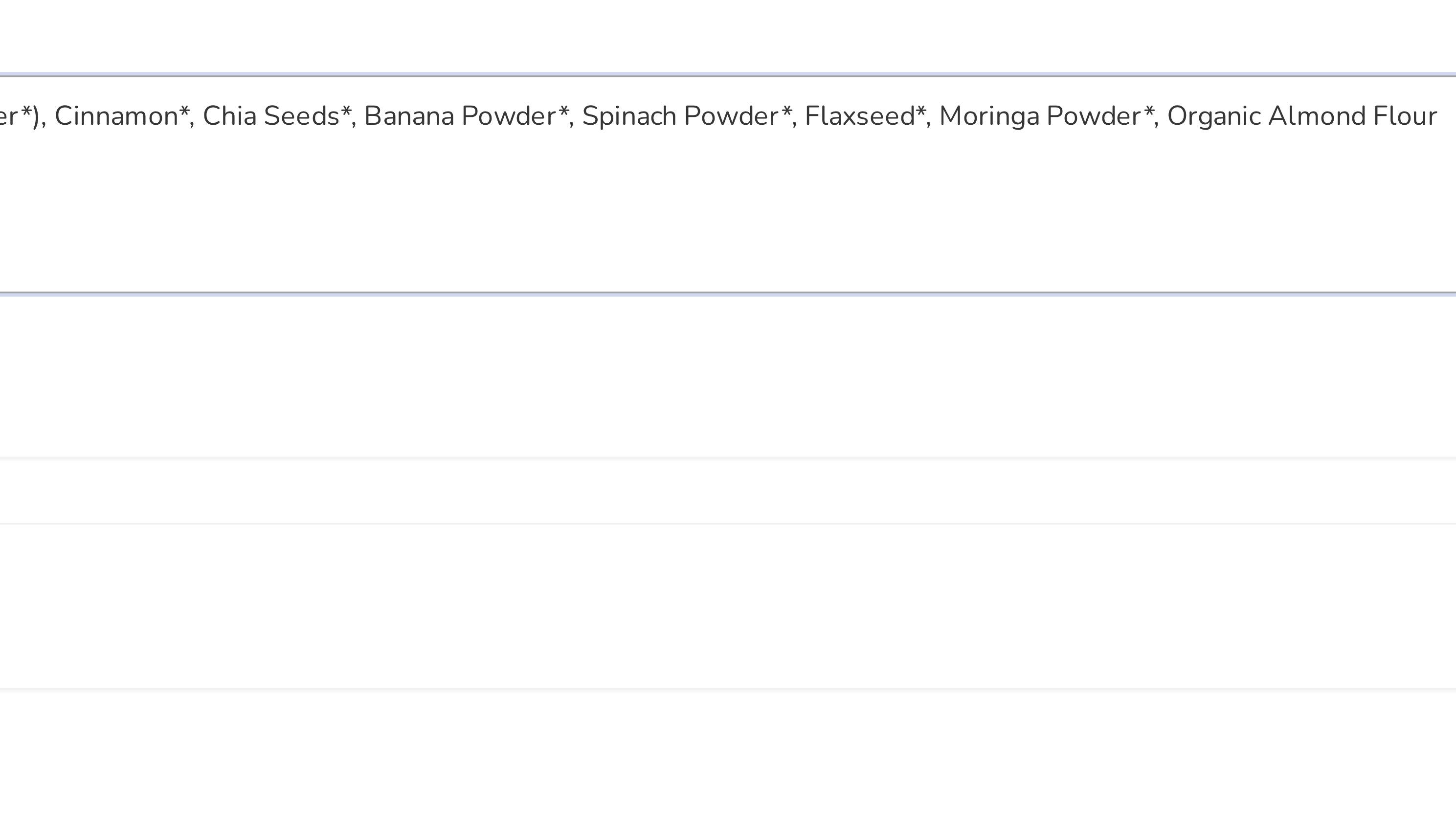
click at [1103, 151] on textarea "Dried Bananas* ( bananas, banana powder*), Almond Butter*, Fig Paste*, Date Syr…" at bounding box center [690, 172] width 1155 height 62
click at [1144, 151] on textarea "Dried Bananas* ( bananas, banana powder*), Almond Butter*, Fig Paste*, Date Syr…" at bounding box center [690, 172] width 1155 height 62
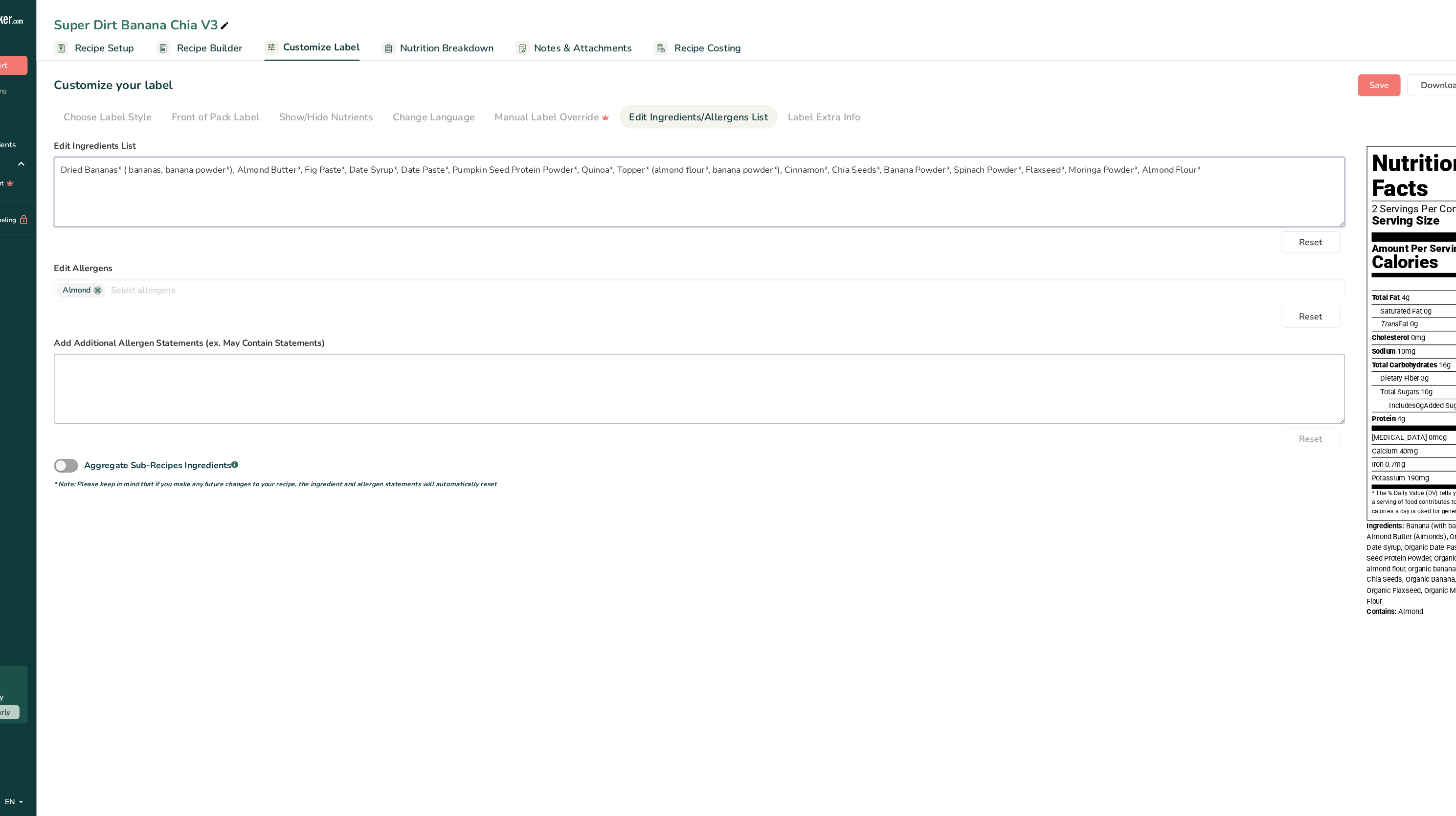
type textarea "Dried Bananas* ( bananas, banana powder*), Almond Butter*, Fig Paste*, Date Syr…"
click at [205, 341] on textarea at bounding box center [690, 347] width 1155 height 62
type textarea "*Organic"
click at [439, 662] on main "Super Dirt Banana Chia V3 Recipe Setup Recipe Builder Customize Label Nutrition…" at bounding box center [728, 408] width 1456 height 816
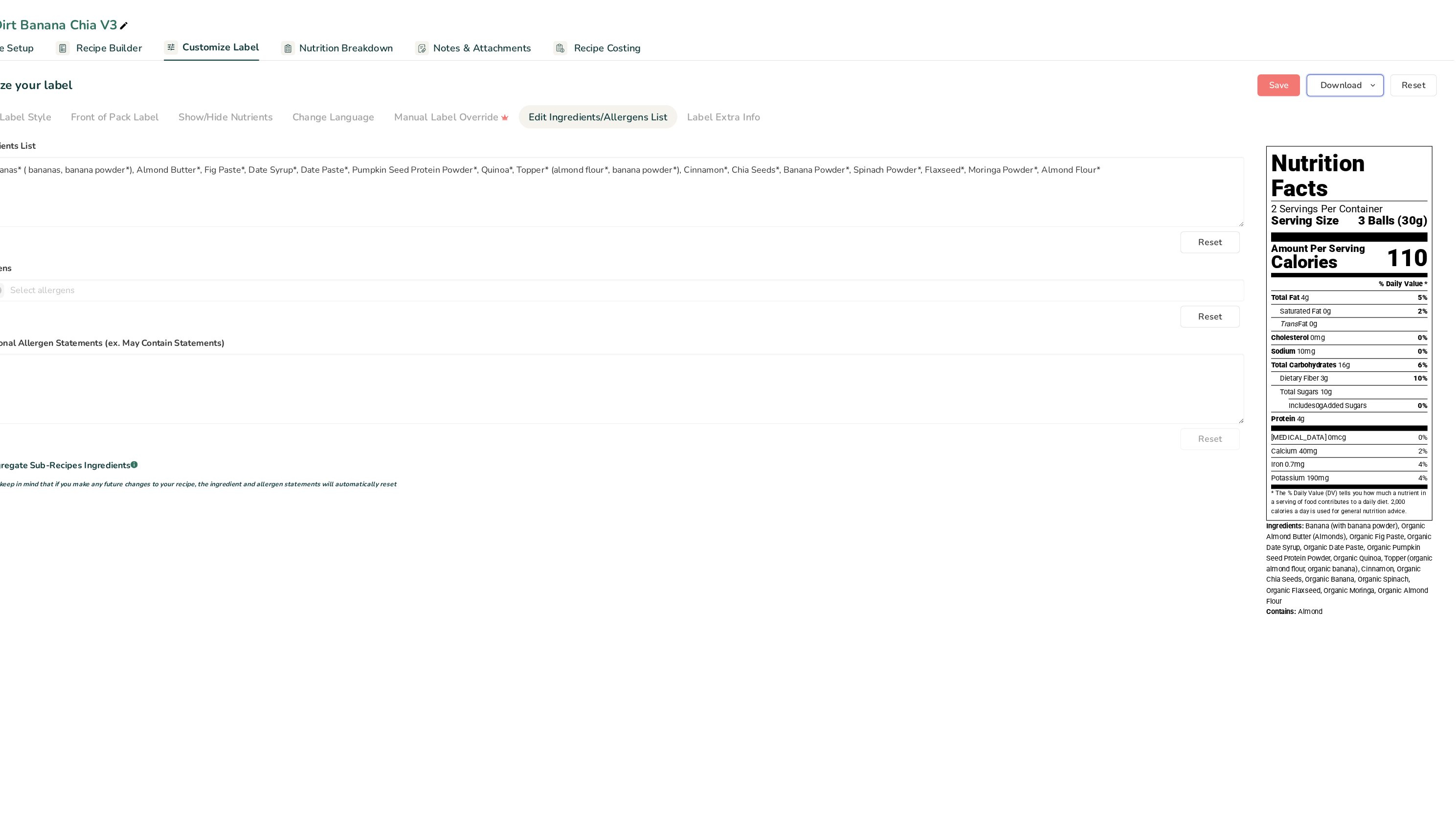
click at [1385, 71] on icon "button" at bounding box center [1383, 77] width 8 height 12
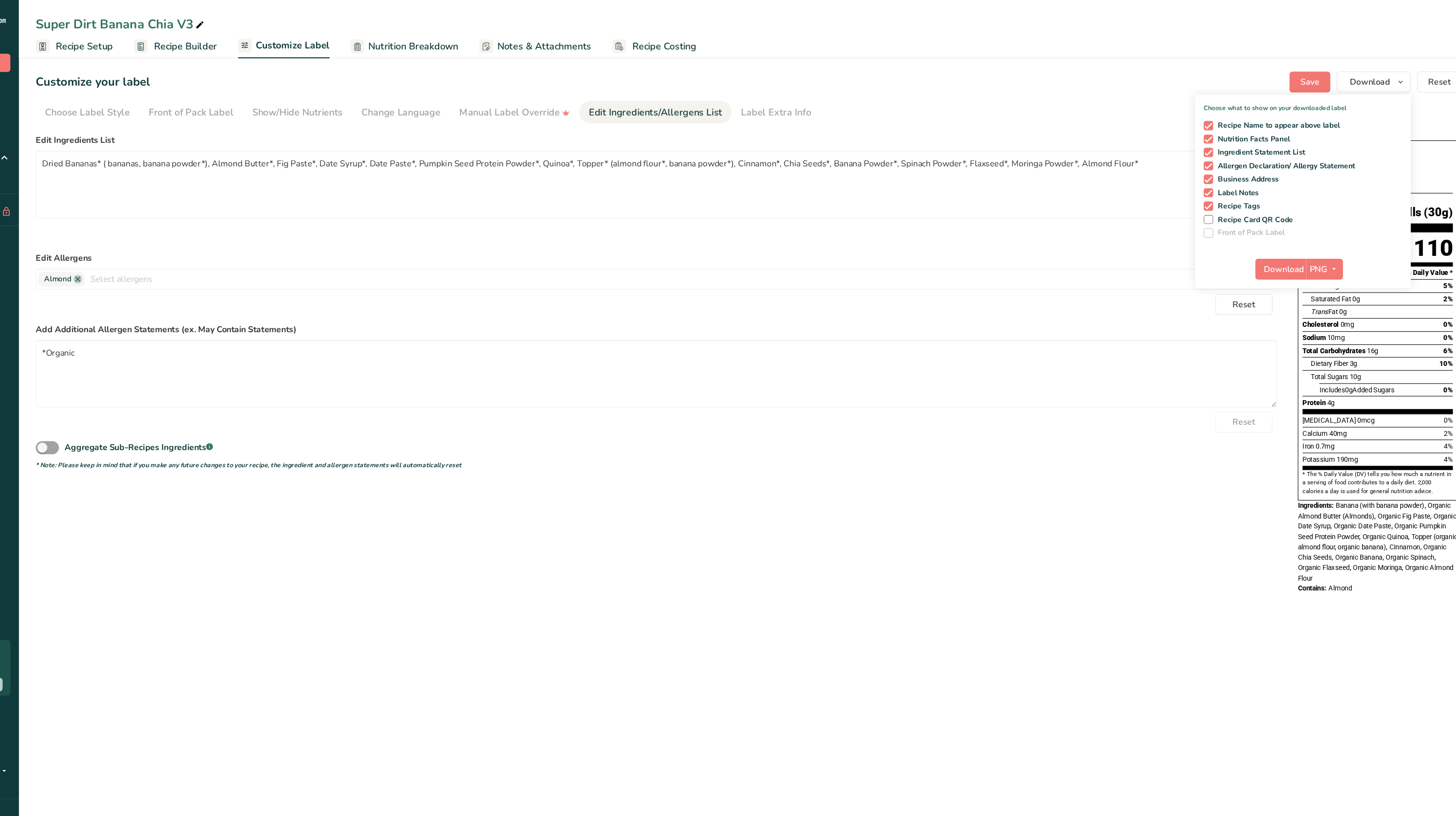
click at [1313, 387] on span "[MEDICAL_DATA]" at bounding box center [1317, 390] width 49 height 8
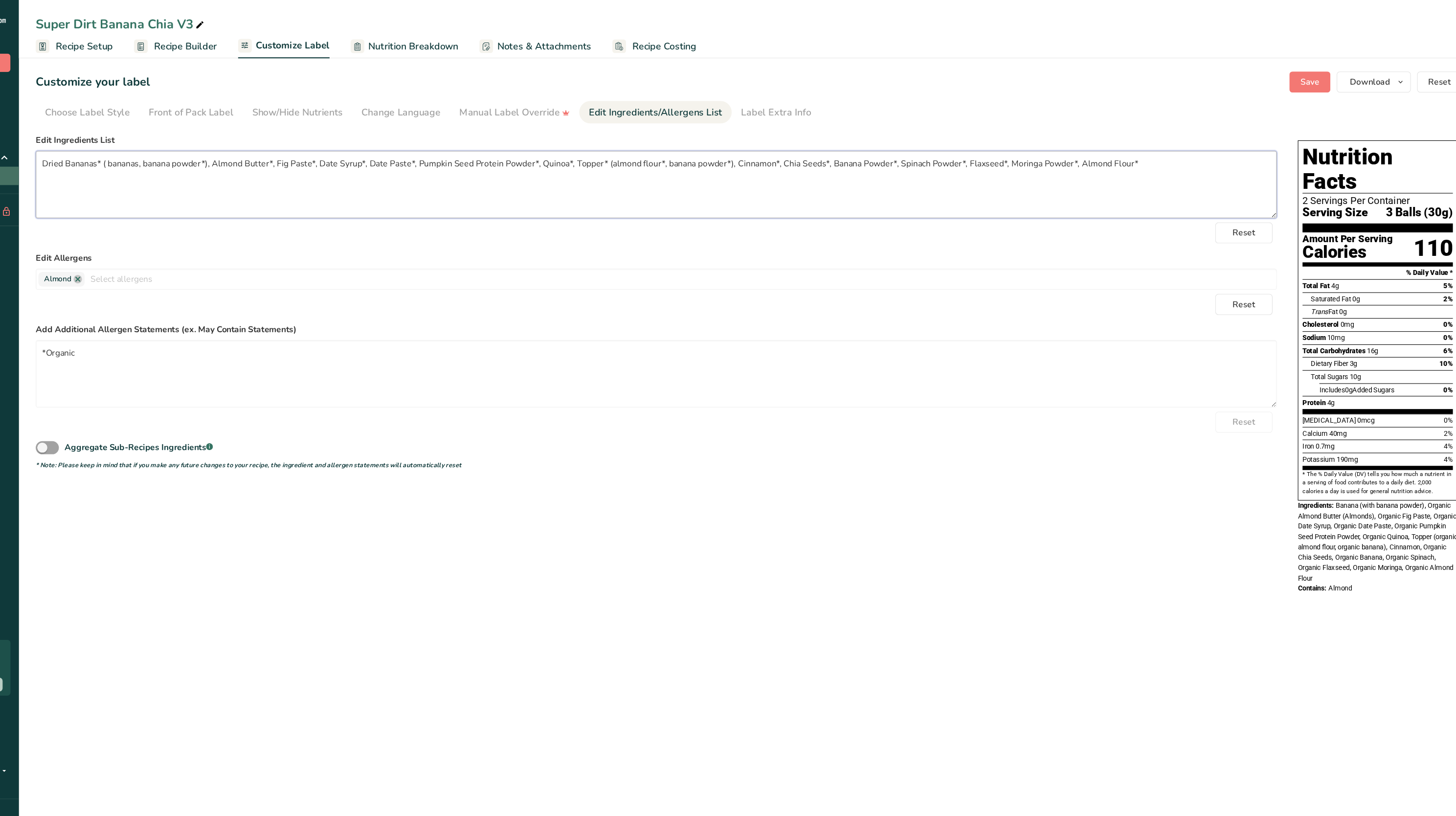
drag, startPoint x: 1208, startPoint y: 167, endPoint x: 93, endPoint y: 164, distance: 1115.0
click at [93, 164] on div ".a-20{fill:#fff;} Hire an Expert Nutrition Facts Labeling Recipes Costs Custom …" at bounding box center [728, 408] width 1456 height 816
click at [1317, 191] on span "Serving Size" at bounding box center [1322, 198] width 60 height 12
click at [1302, 71] on span "Save" at bounding box center [1299, 76] width 18 height 12
click at [1378, 78] on span "button" at bounding box center [1383, 76] width 12 height 12
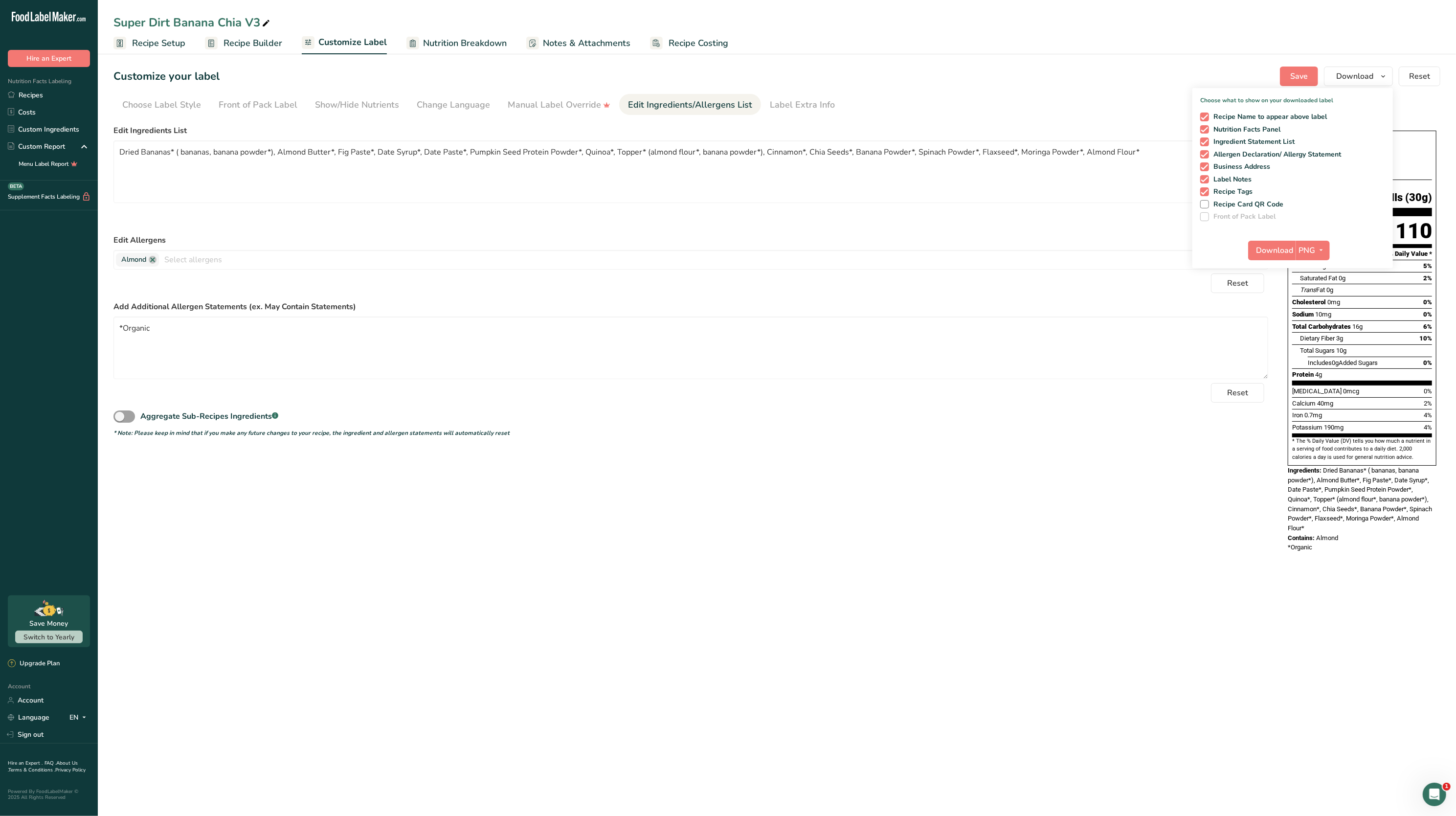
click at [172, 42] on span "Recipe Setup" at bounding box center [158, 43] width 54 height 13
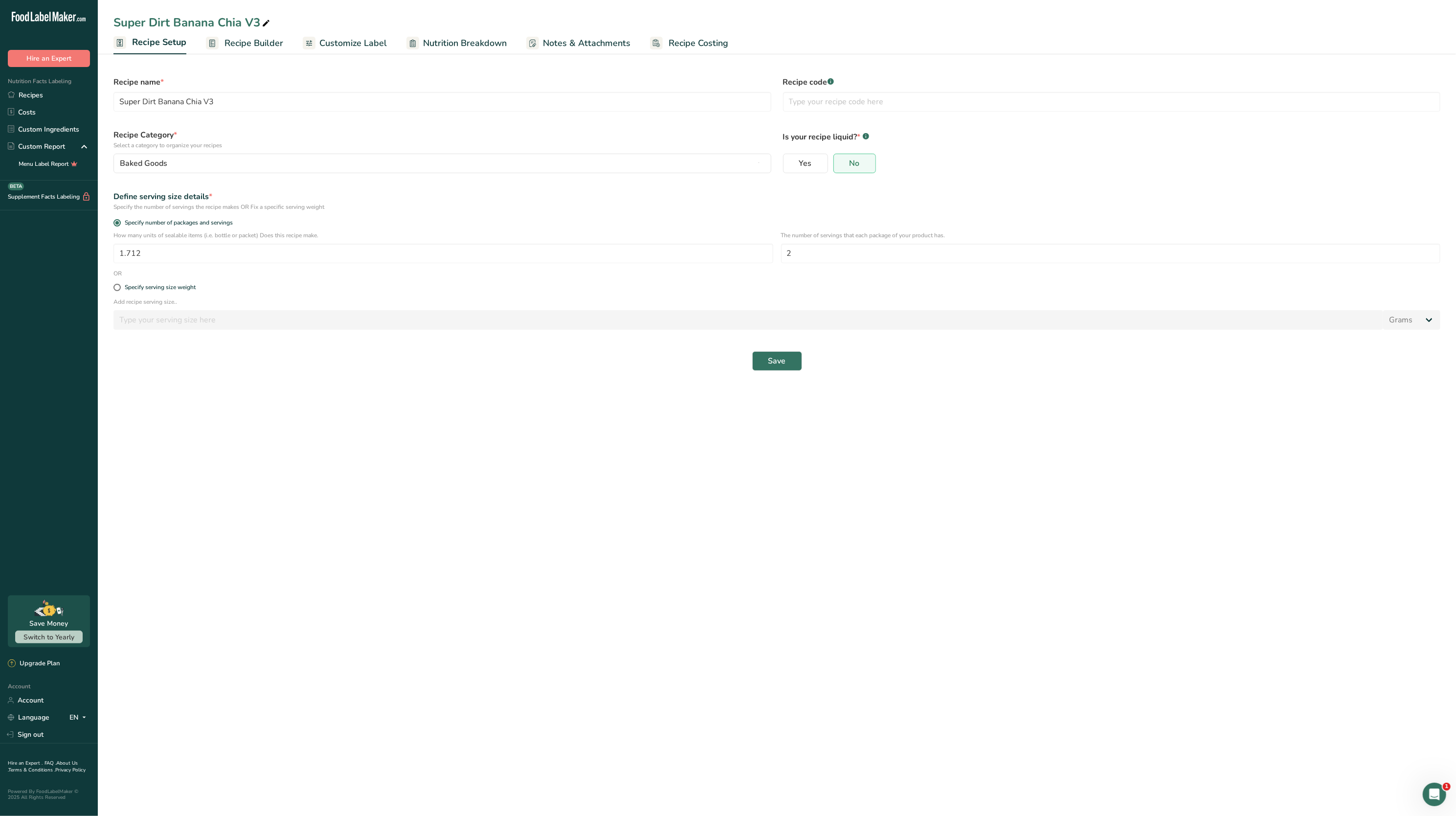
click at [253, 49] on span "Recipe Builder" at bounding box center [254, 43] width 59 height 13
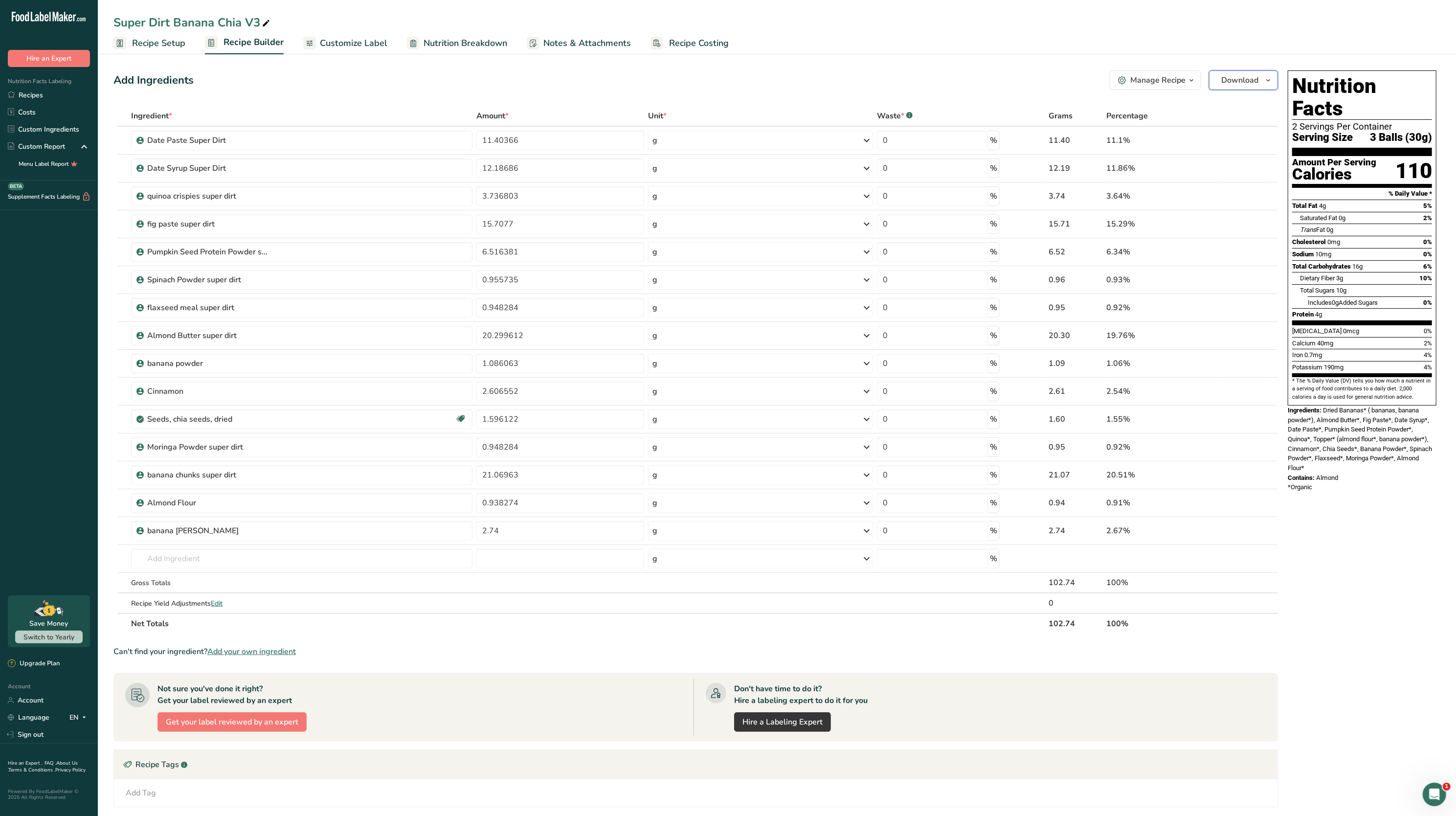
click at [1255, 80] on span "Download" at bounding box center [1240, 80] width 37 height 12
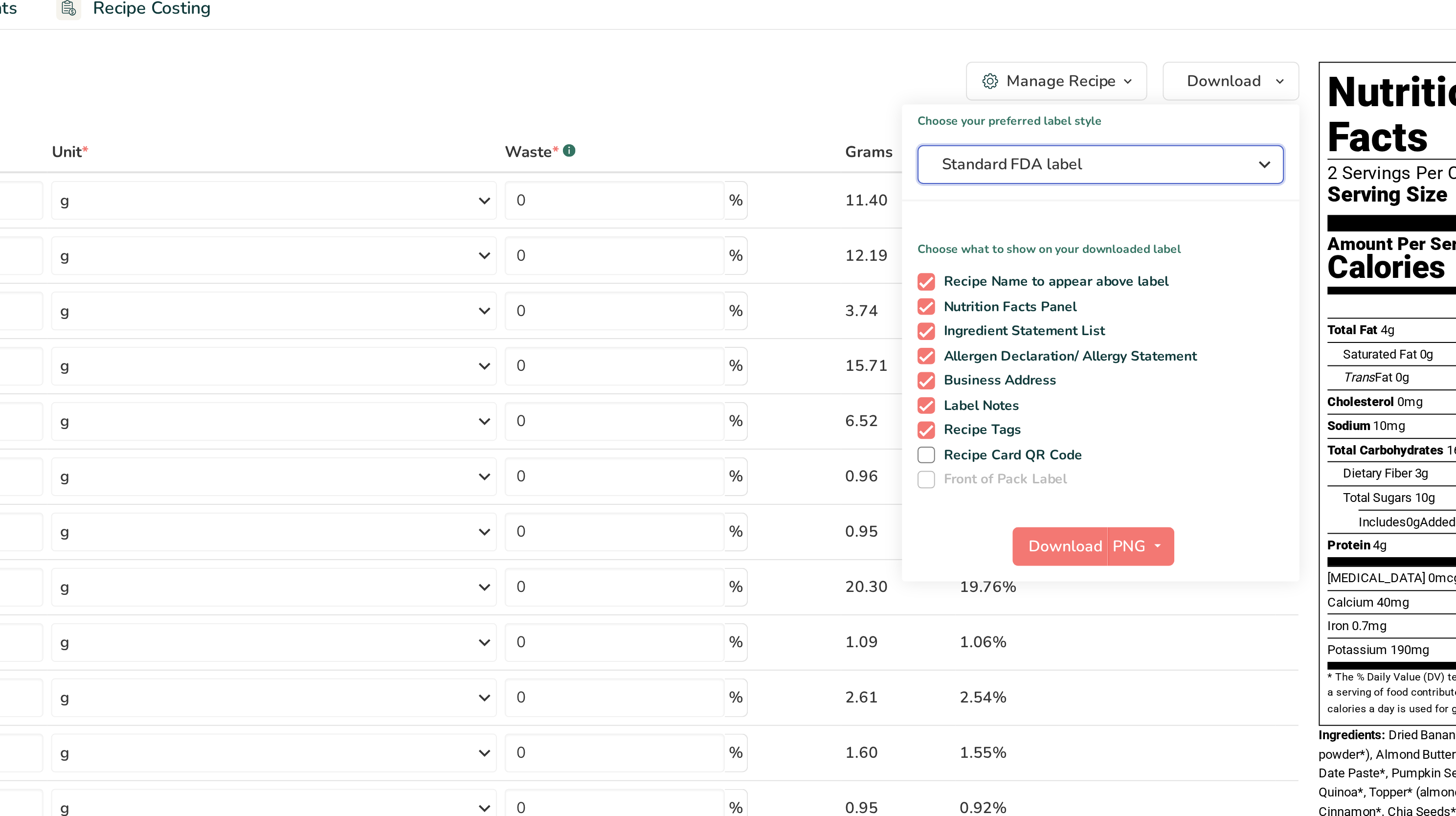
click at [1236, 115] on button "Standard FDA label" at bounding box center [1177, 122] width 185 height 20
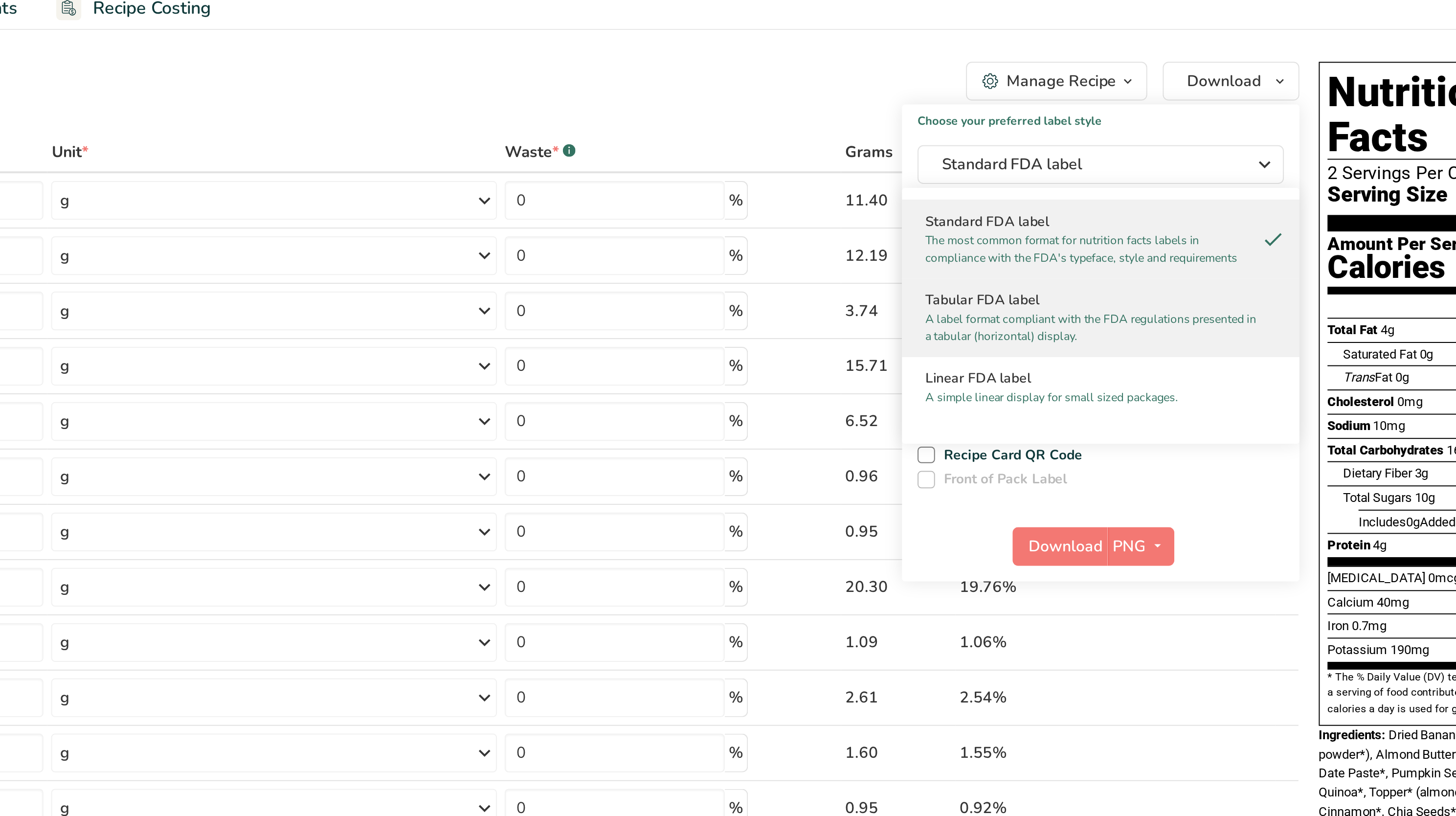
click at [1201, 213] on p "A label format compliant with the FDA regulations presented in a tabular (horiz…" at bounding box center [1173, 205] width 168 height 18
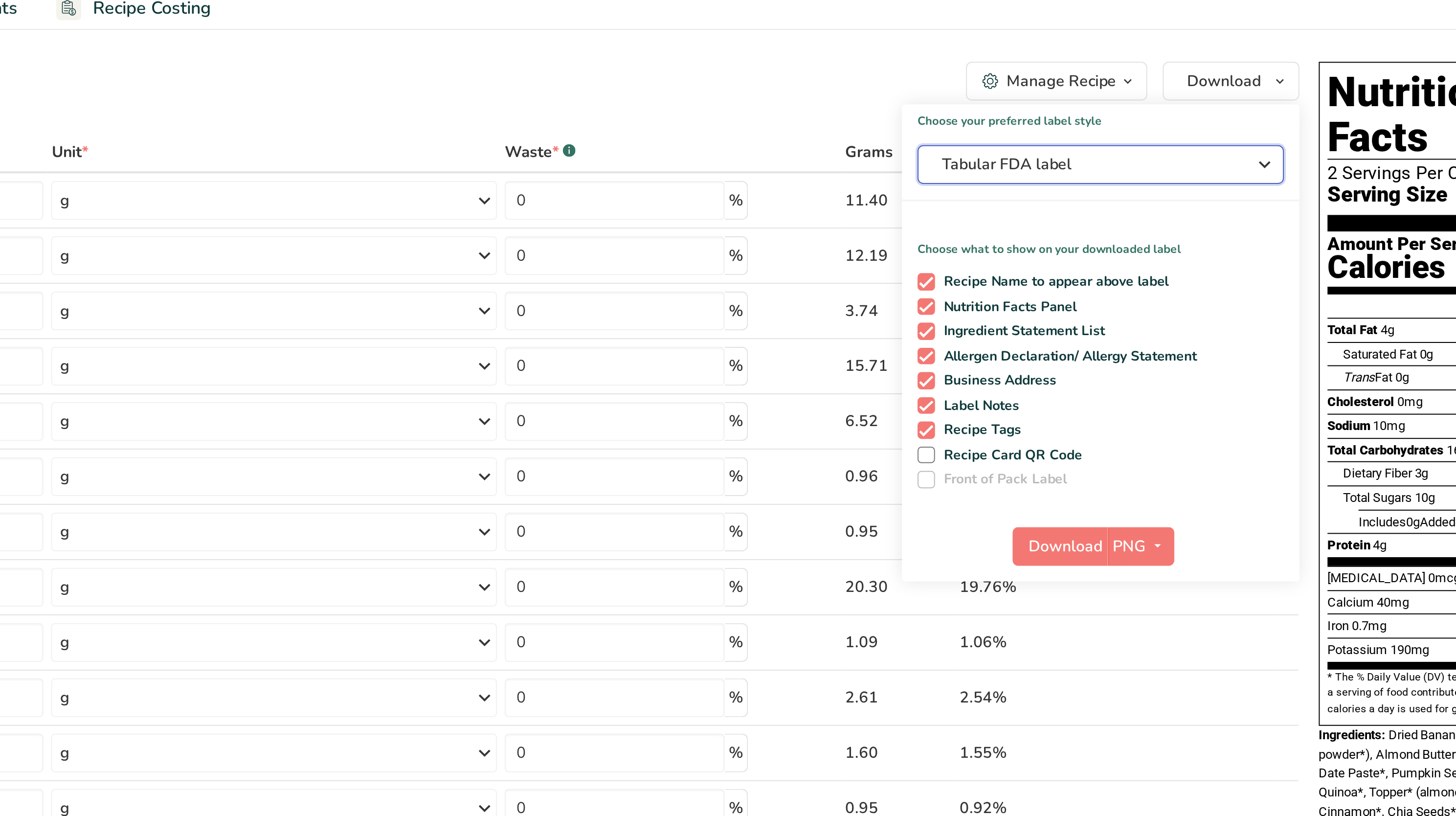
click at [1217, 124] on span "Tabular FDA label" at bounding box center [1171, 122] width 147 height 12
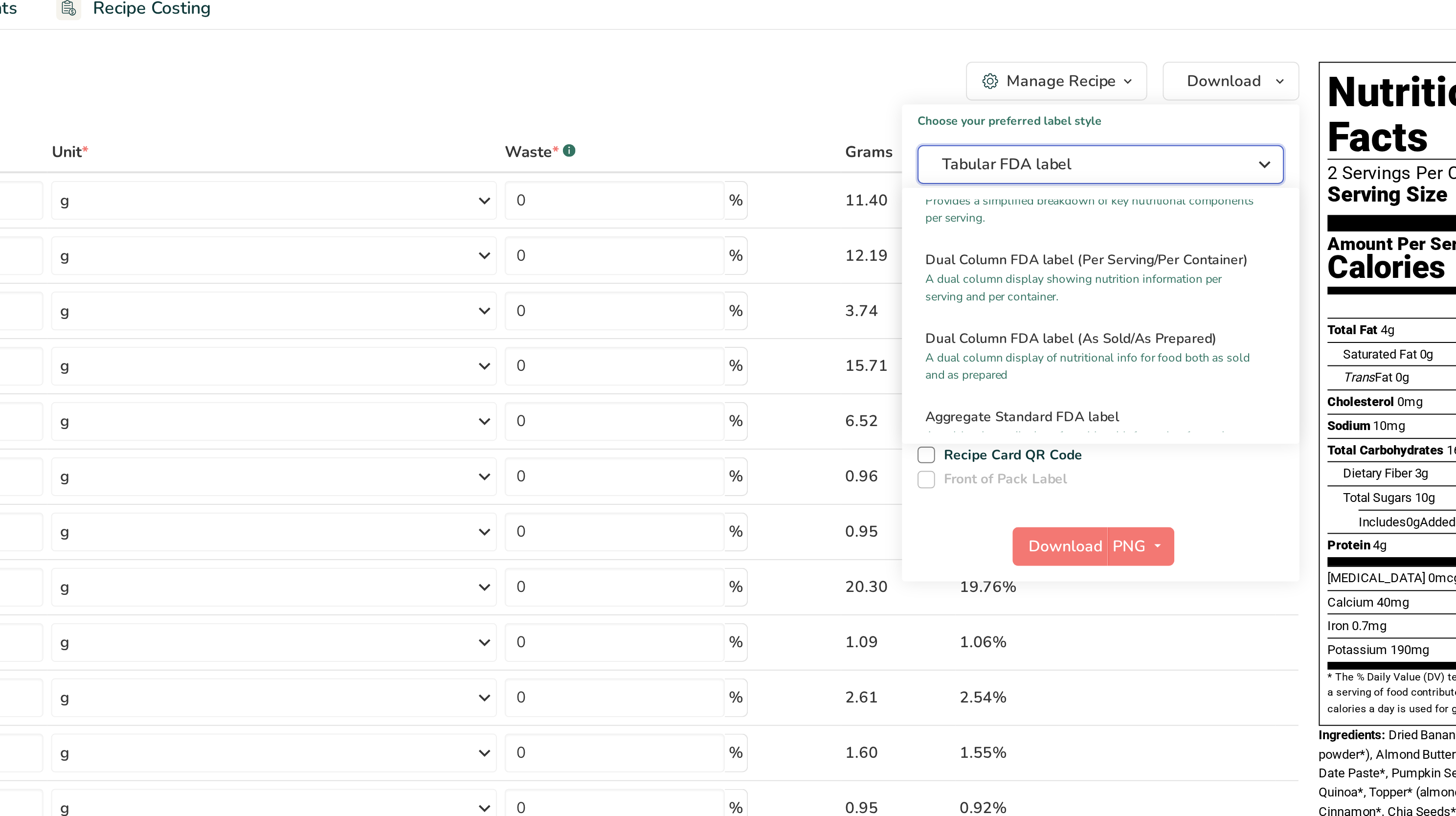
scroll to position [131, 0]
click at [1201, 174] on h2 "Dual Column FDA label (Per Serving/Per Container)" at bounding box center [1177, 169] width 177 height 10
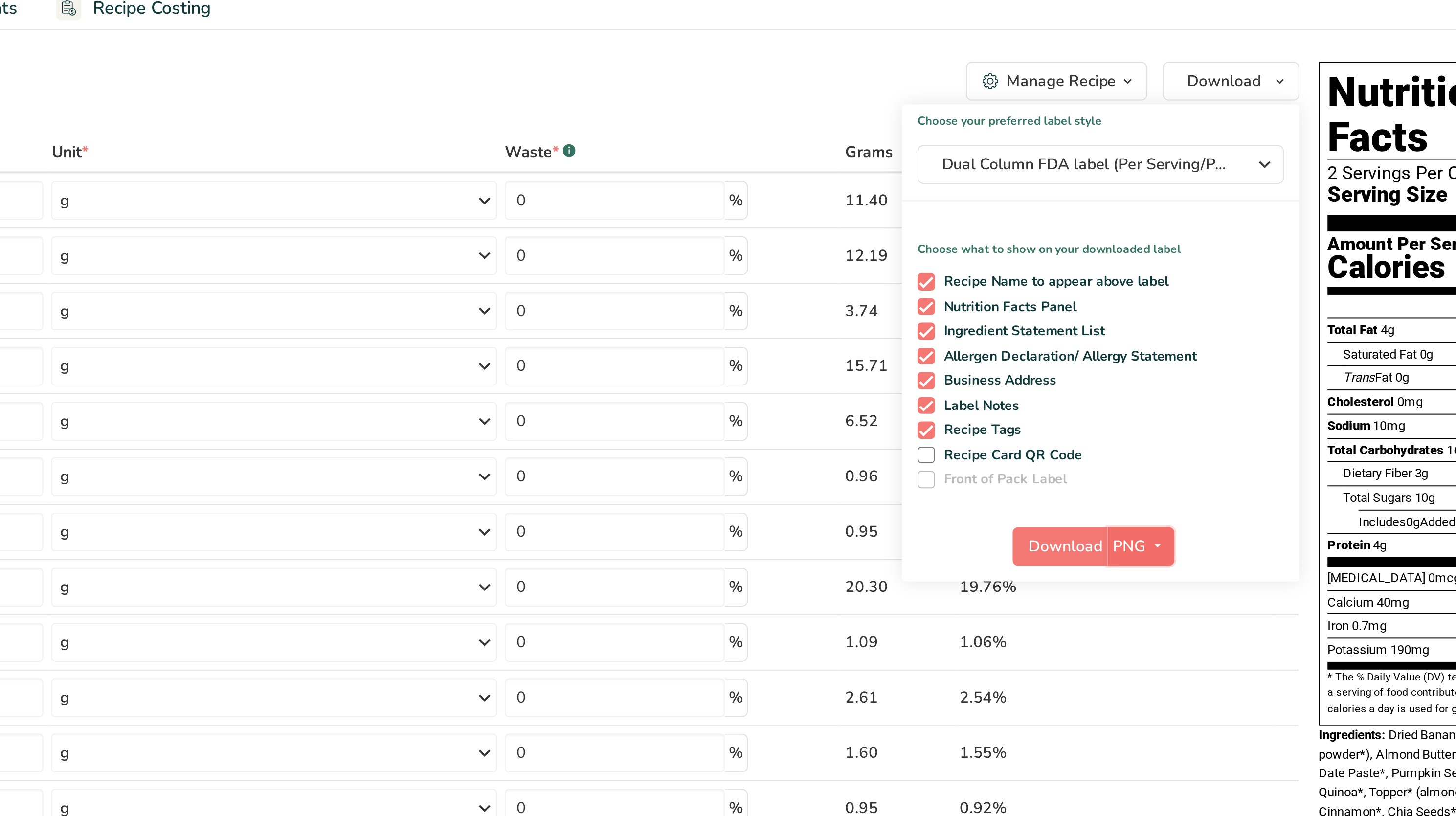
click at [1194, 315] on span "PNG" at bounding box center [1192, 314] width 16 height 12
click at [1197, 375] on link "PDF" at bounding box center [1199, 384] width 32 height 16
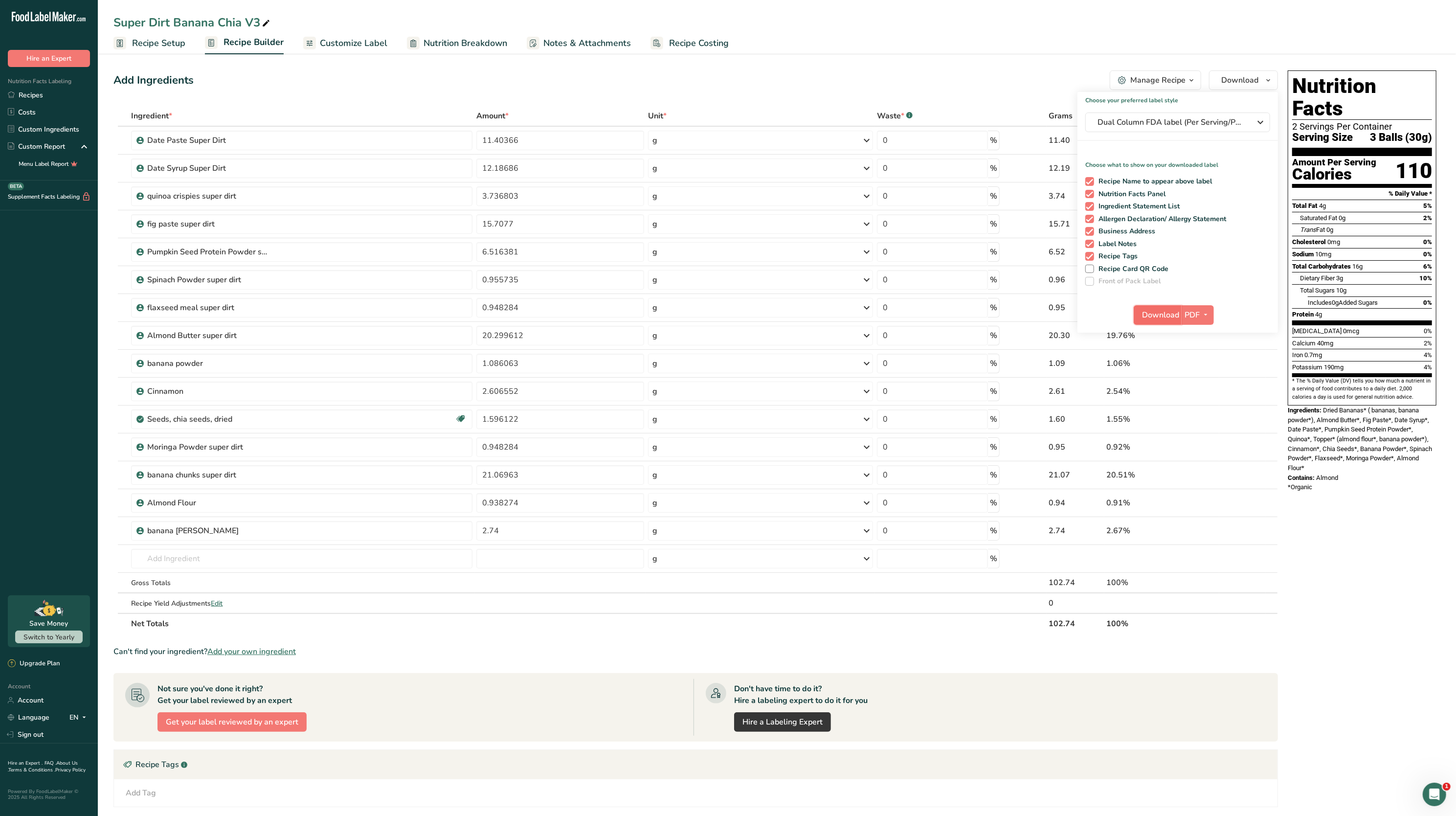
click at [1169, 313] on span "Download" at bounding box center [1160, 314] width 37 height 12
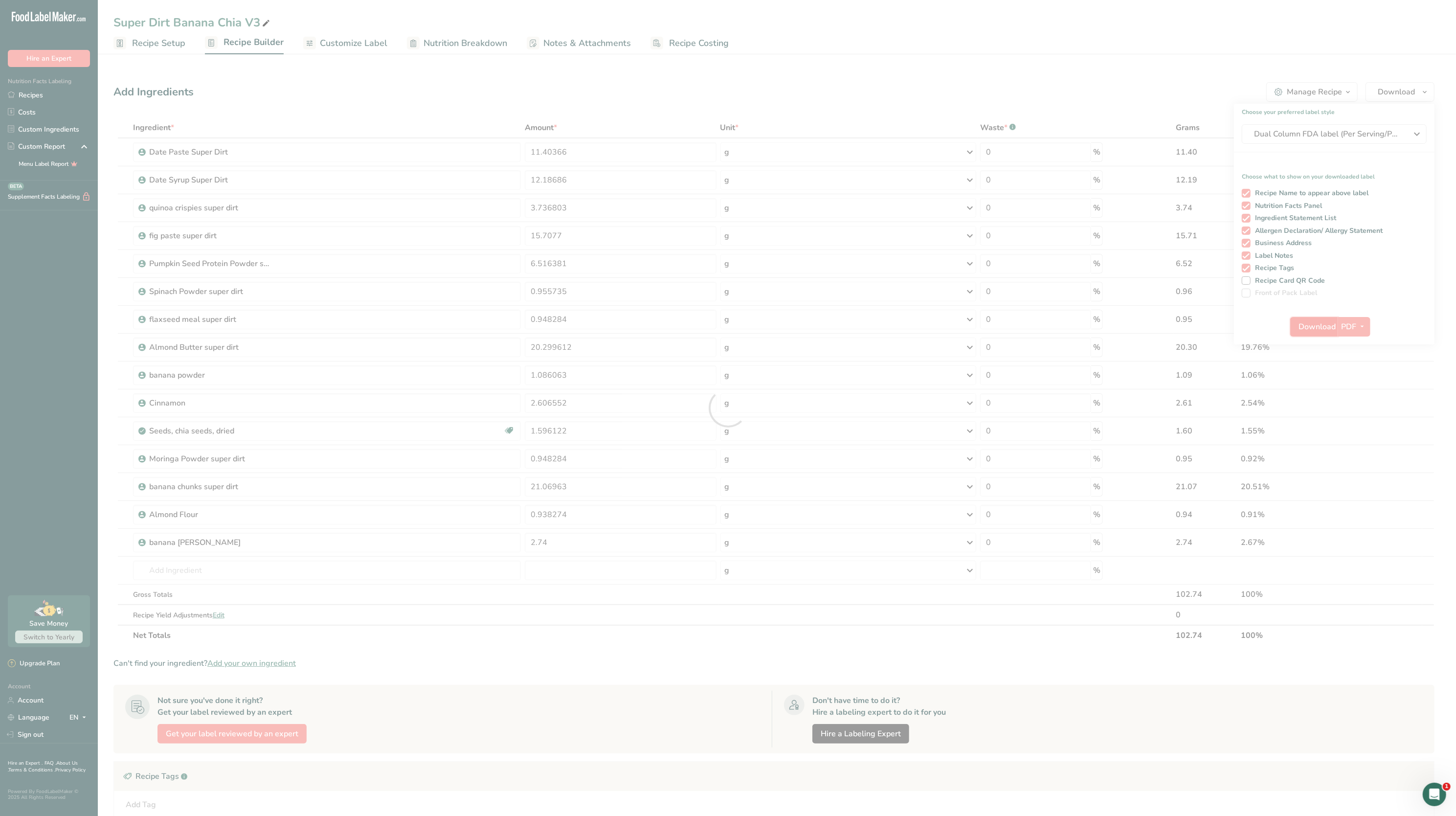
scroll to position [0, 0]
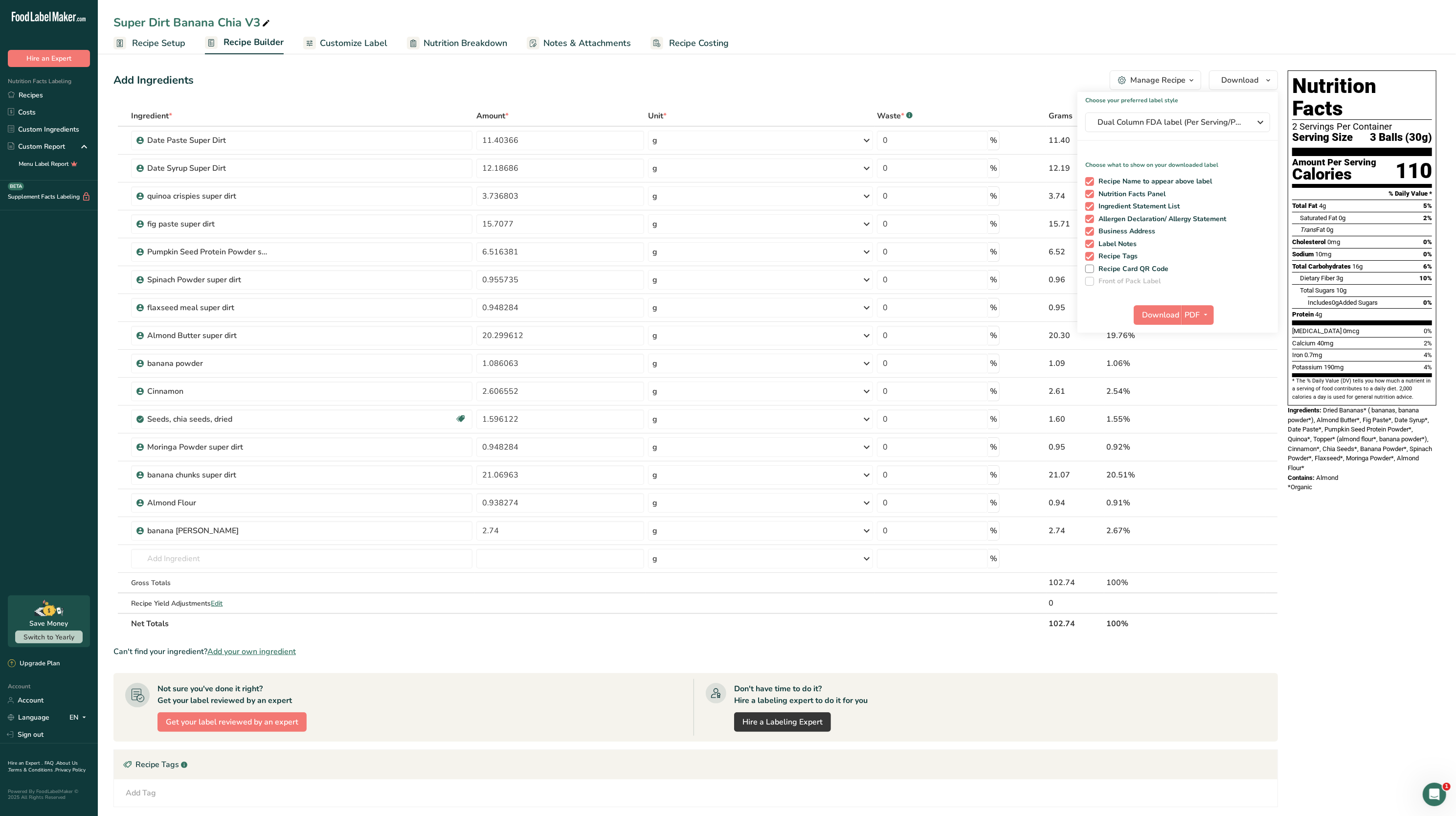
click at [1325, 226] on span "Trans Fat" at bounding box center [1312, 229] width 25 height 8
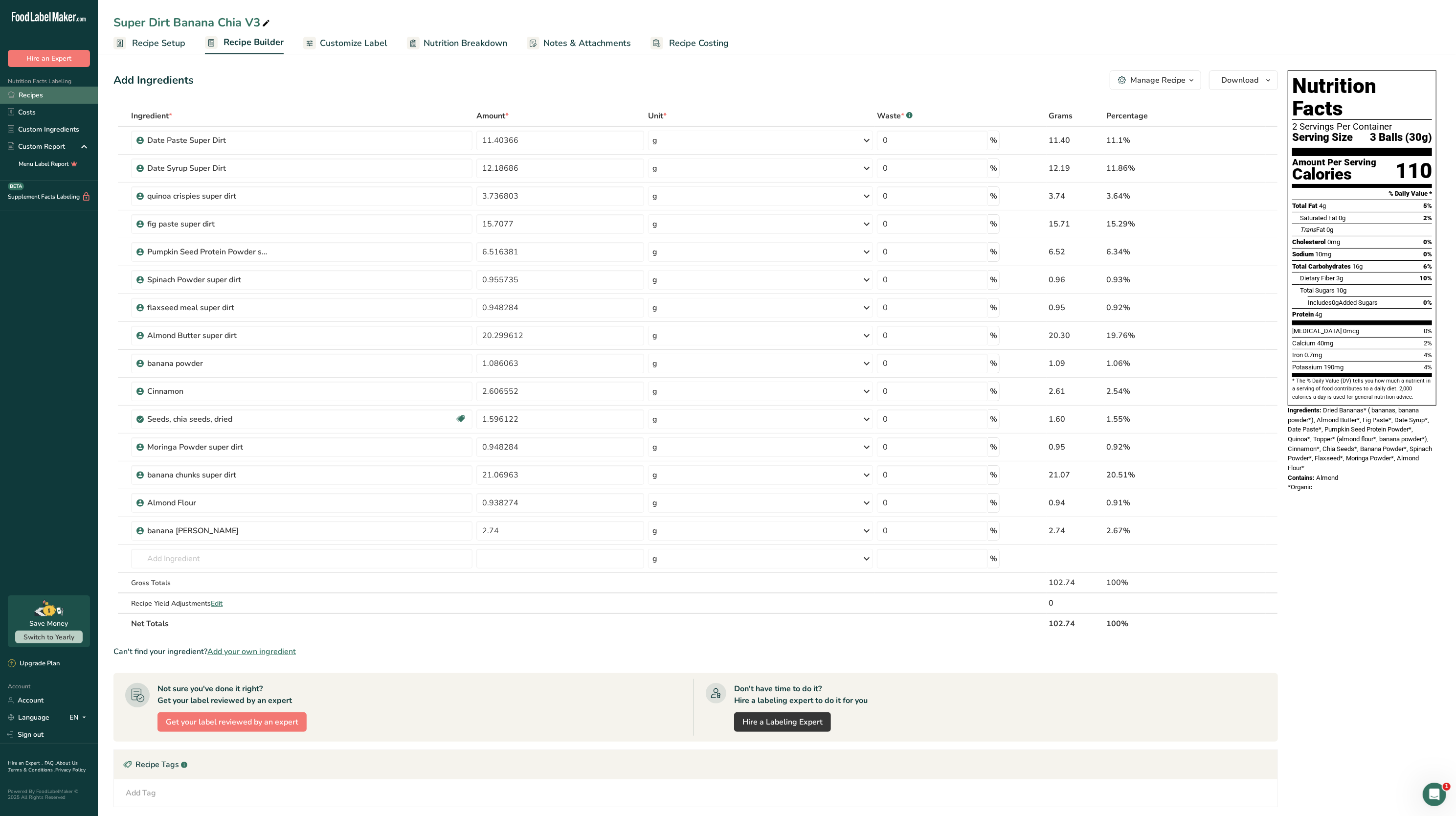
click at [42, 97] on link "Recipes" at bounding box center [49, 95] width 98 height 17
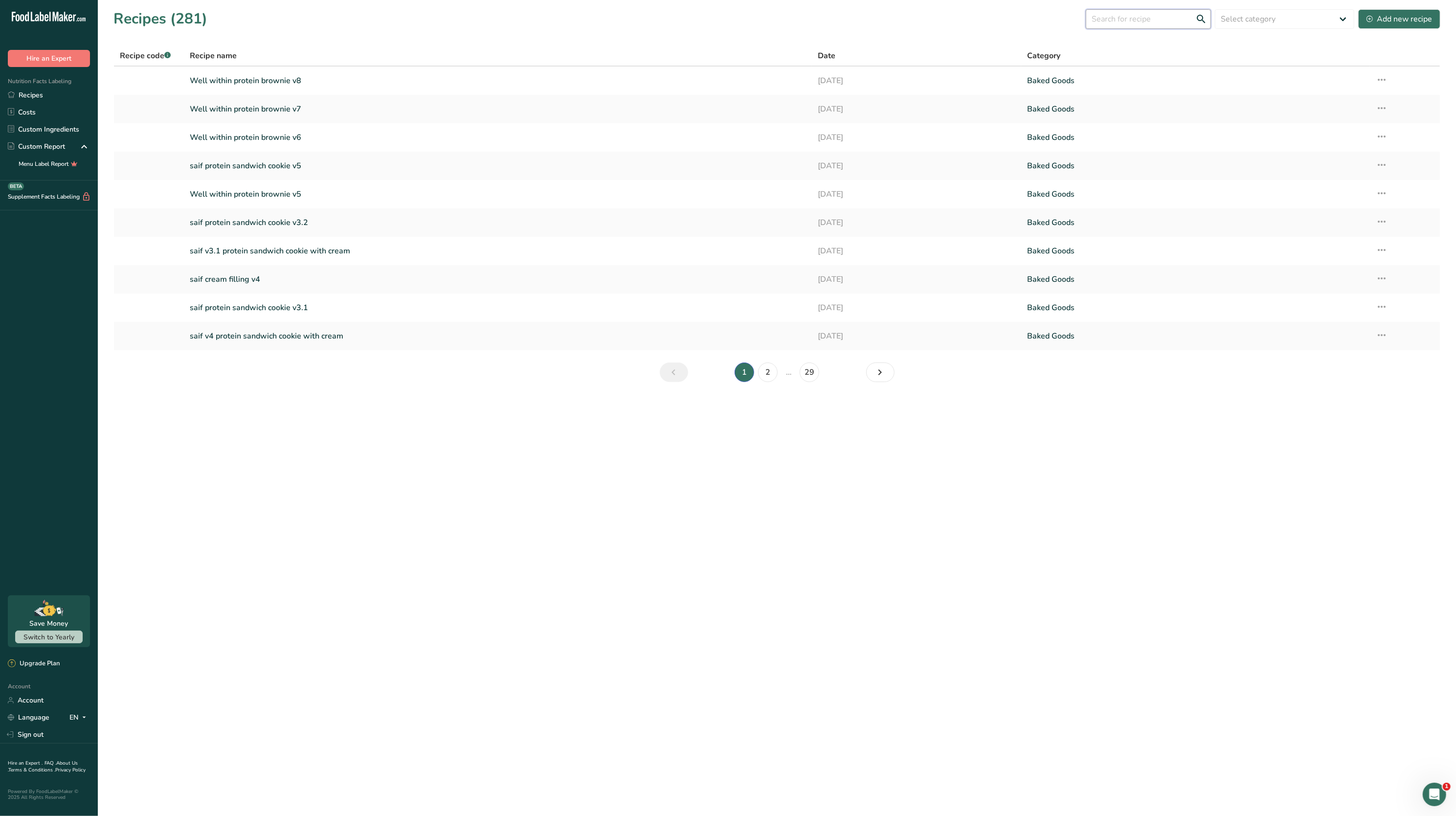
click at [1094, 14] on input "text" at bounding box center [1148, 19] width 125 height 20
type input "figgy"
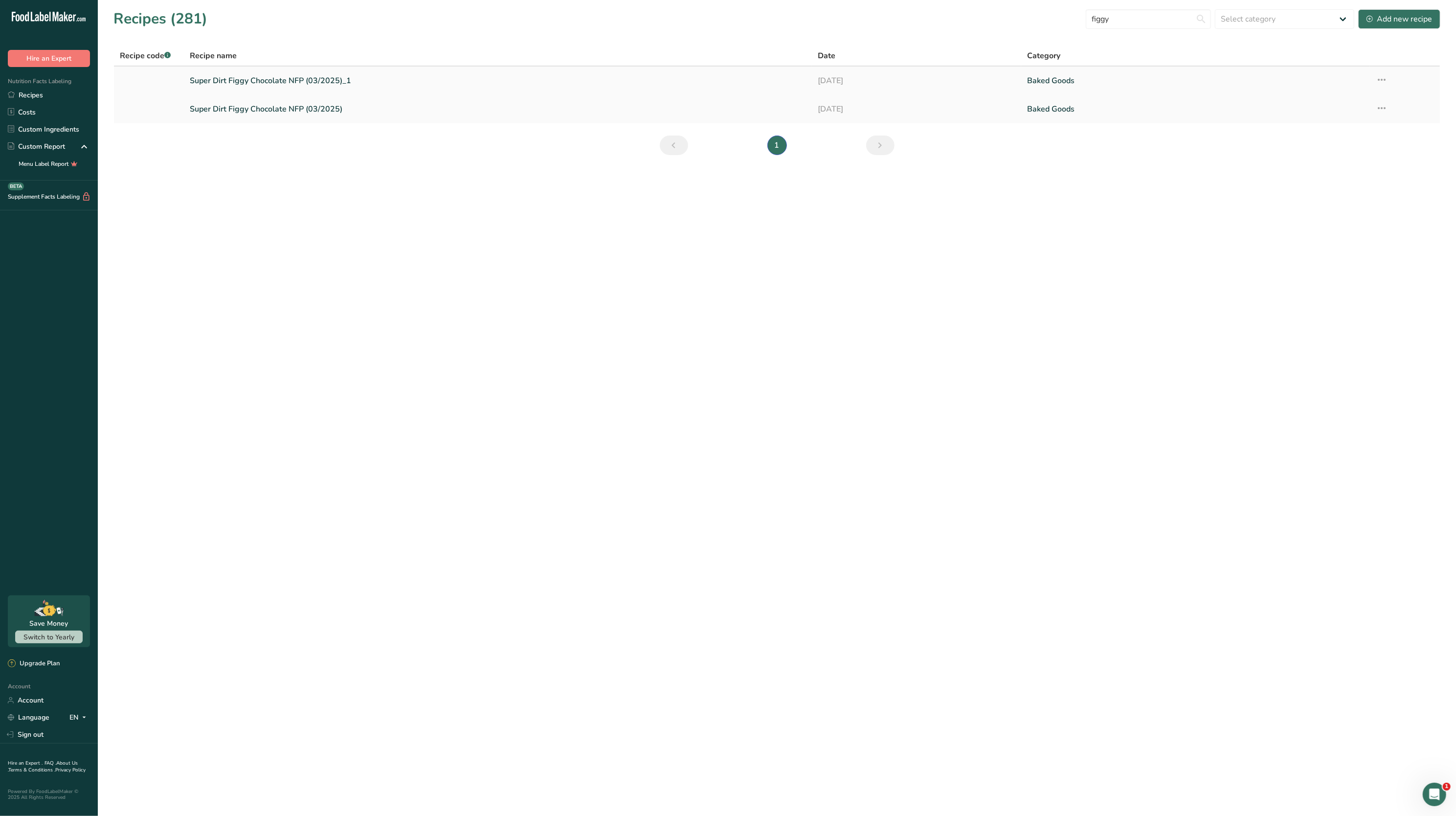
click at [571, 88] on link "Super Dirt Figgy Chocolate NFP (03/2025)_1" at bounding box center [498, 81] width 616 height 21
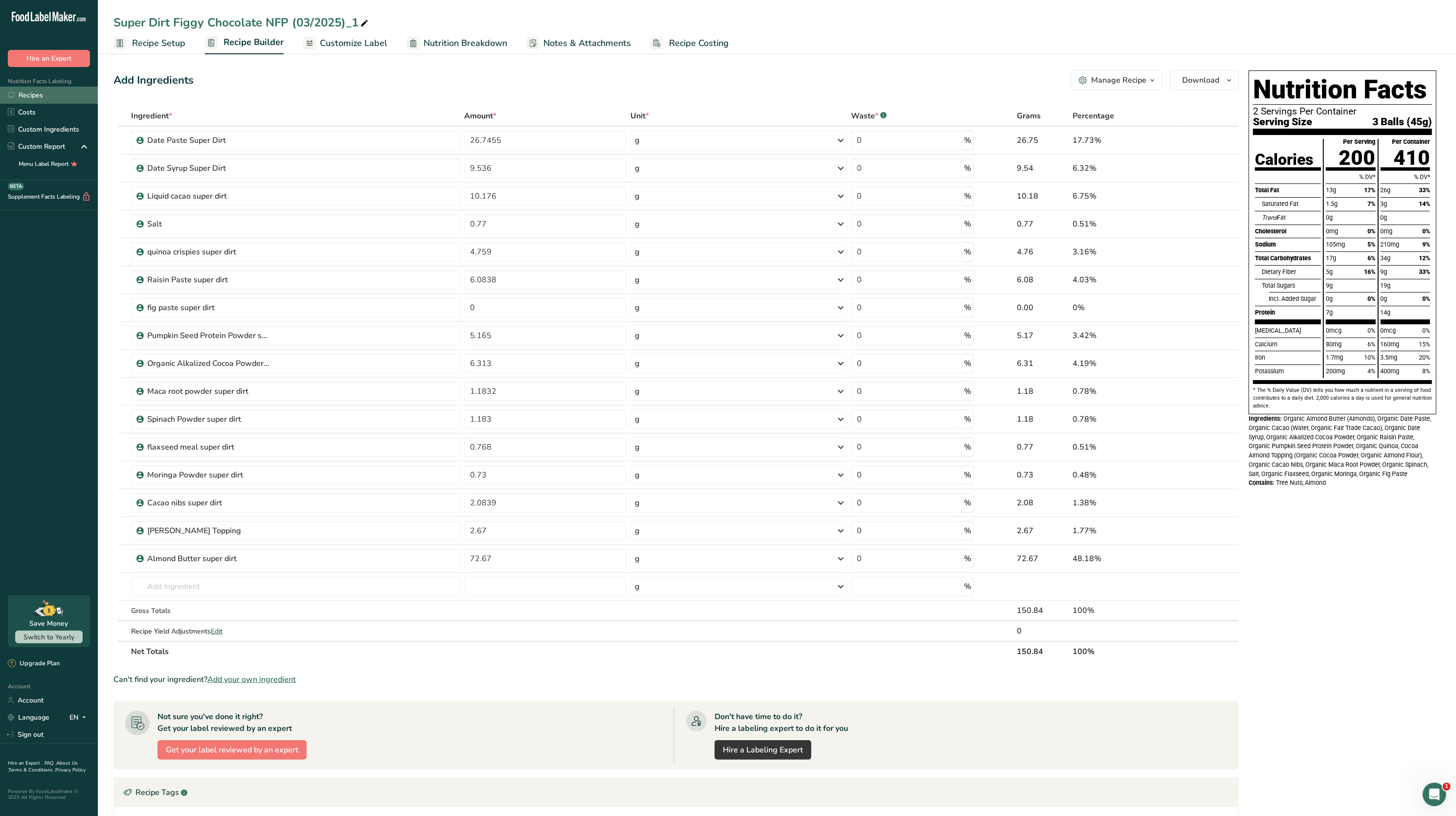
click at [57, 92] on link "Recipes" at bounding box center [49, 95] width 98 height 17
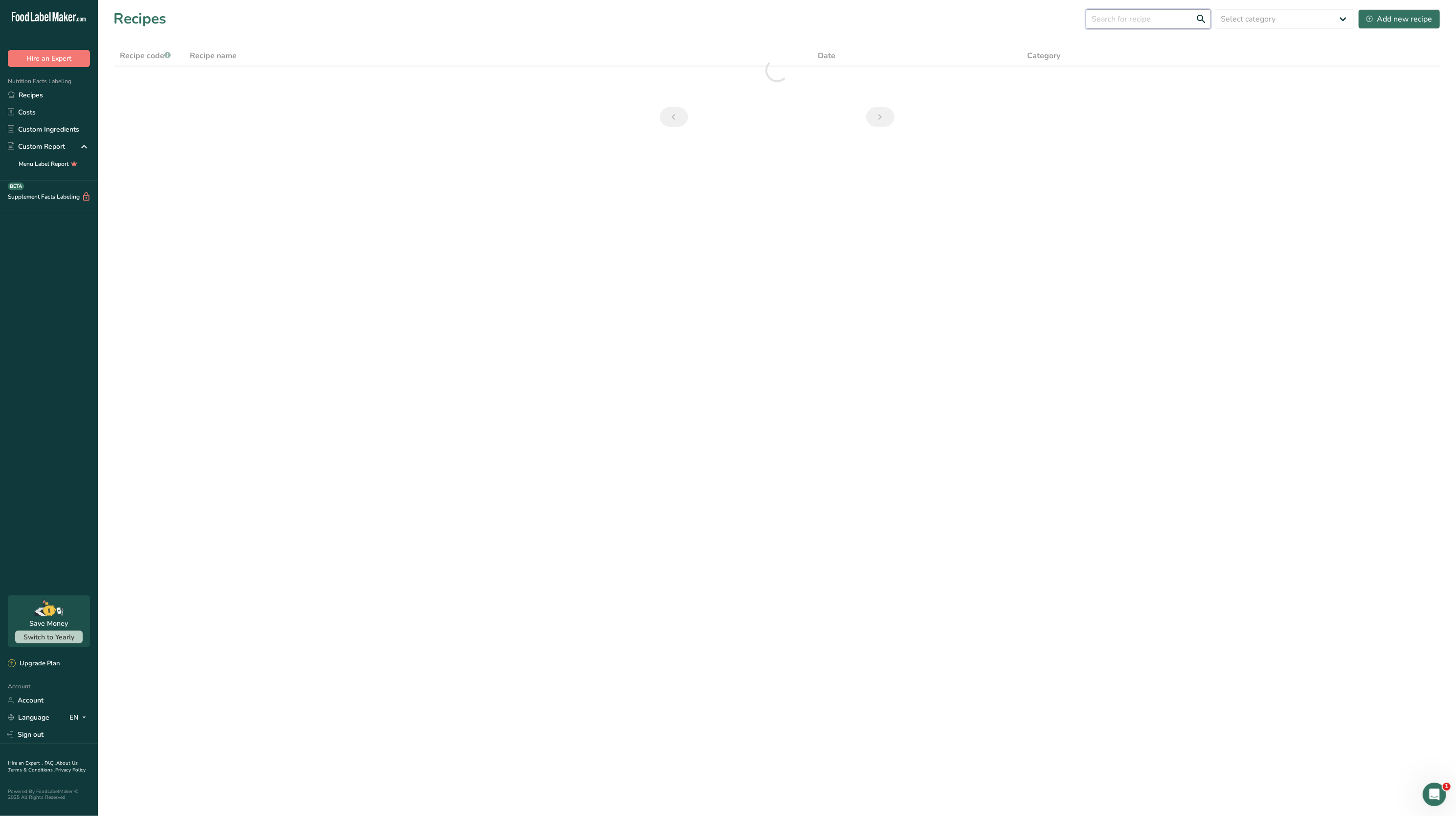
click at [1119, 26] on input "text" at bounding box center [1148, 19] width 125 height 20
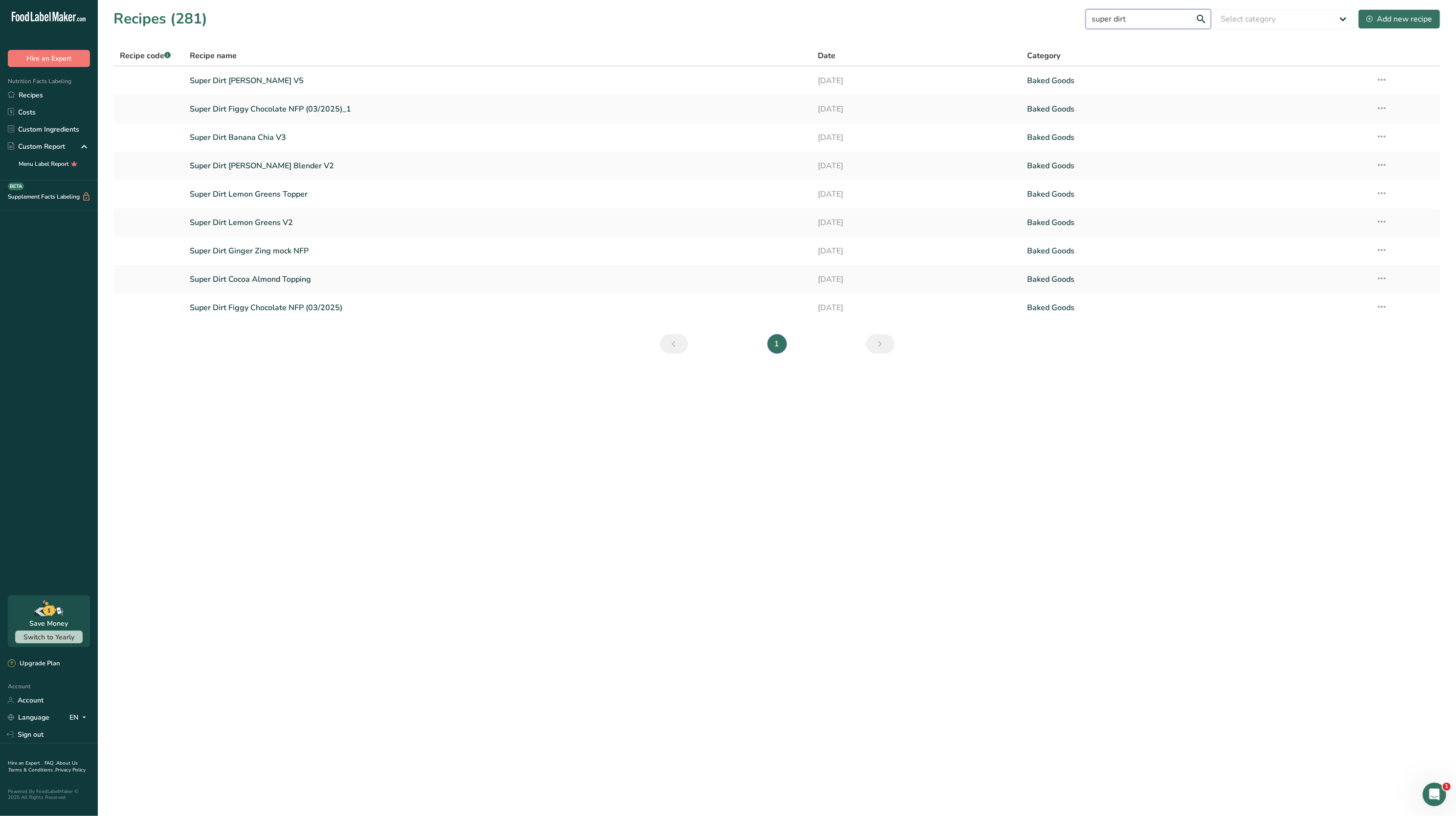
type input "super dirt"
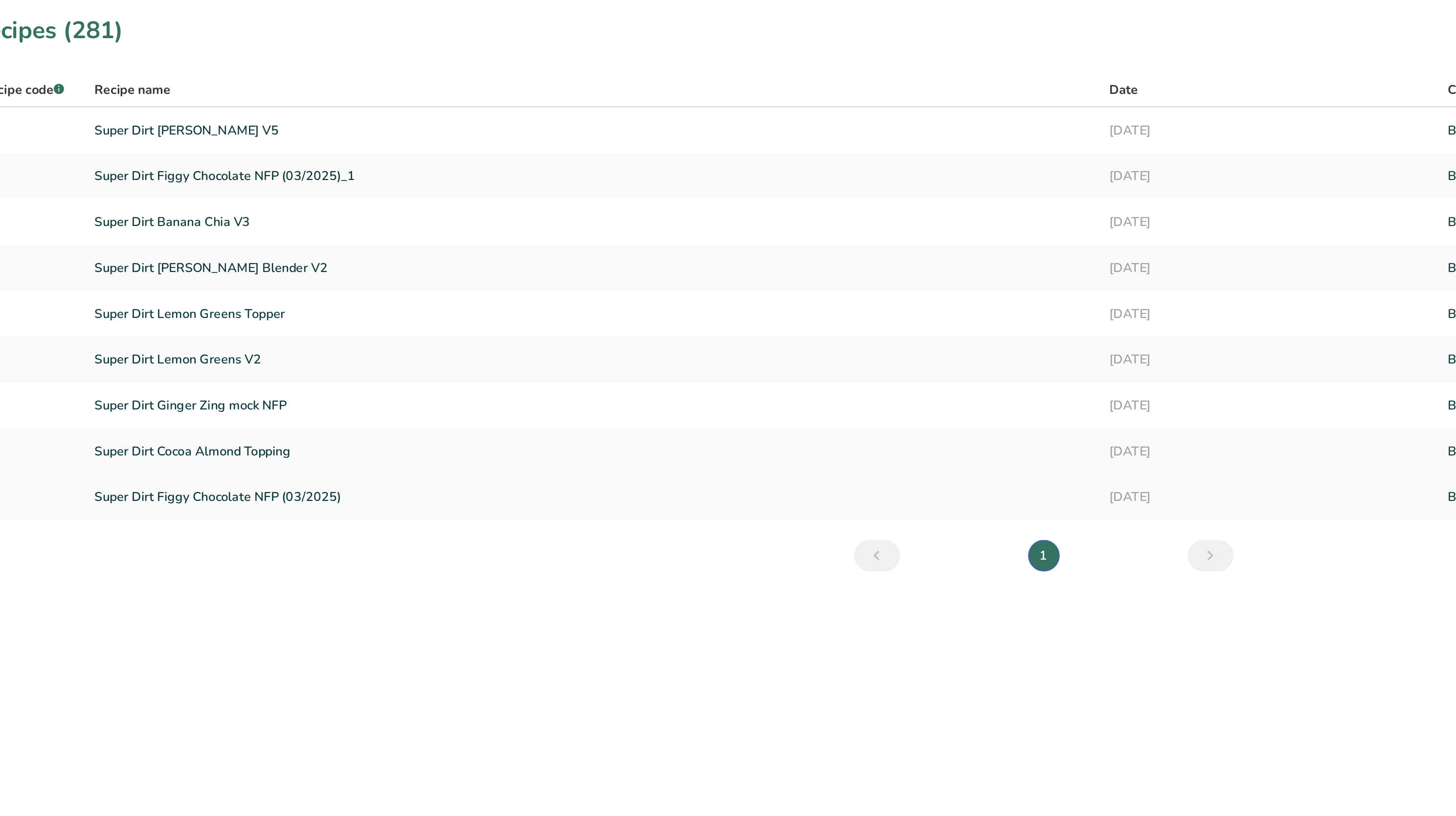
click at [298, 310] on link "Super Dirt Figgy Chocolate NFP (03/2025)" at bounding box center [498, 307] width 616 height 21
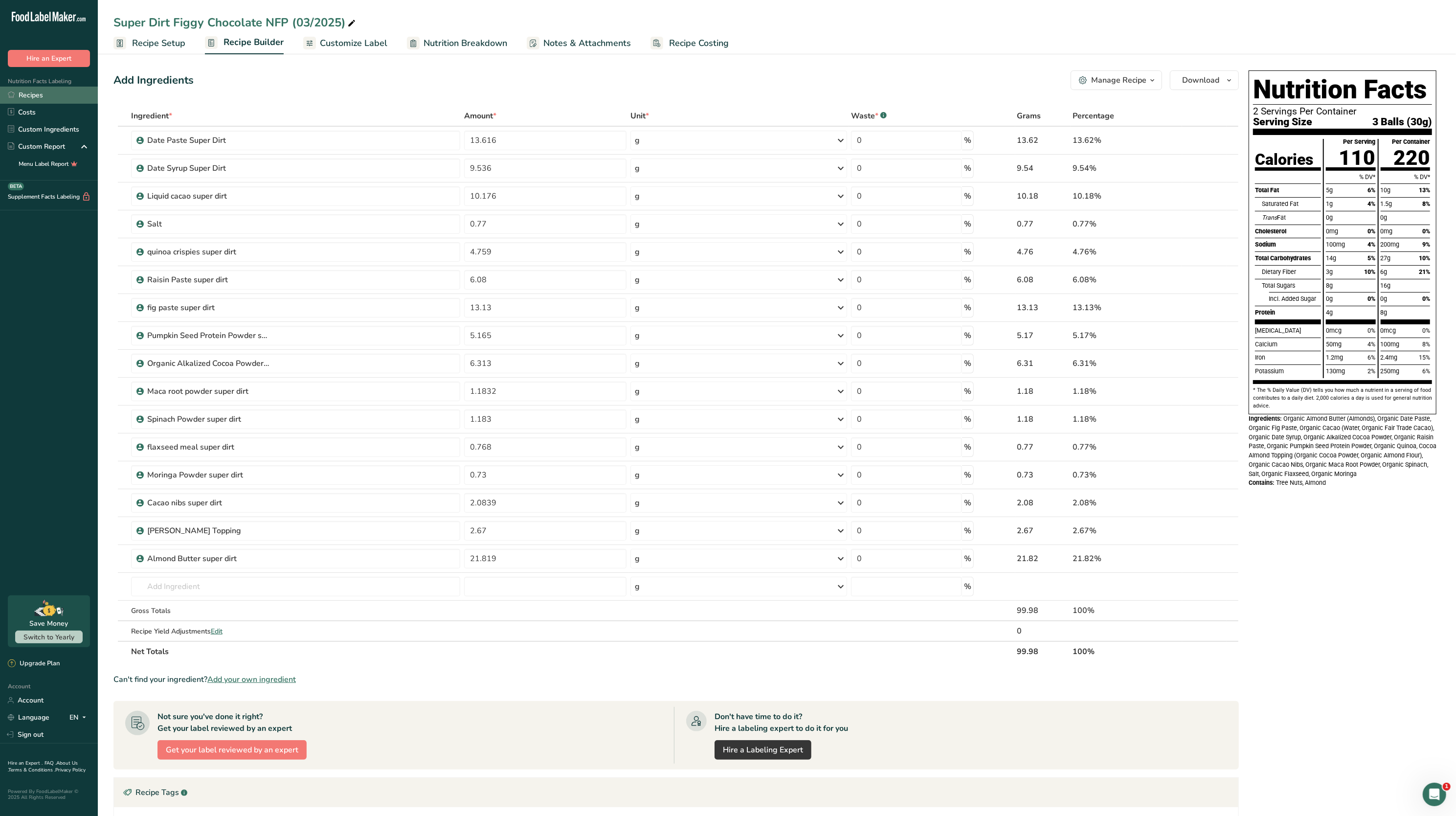
click at [30, 94] on link "Recipes" at bounding box center [49, 95] width 98 height 17
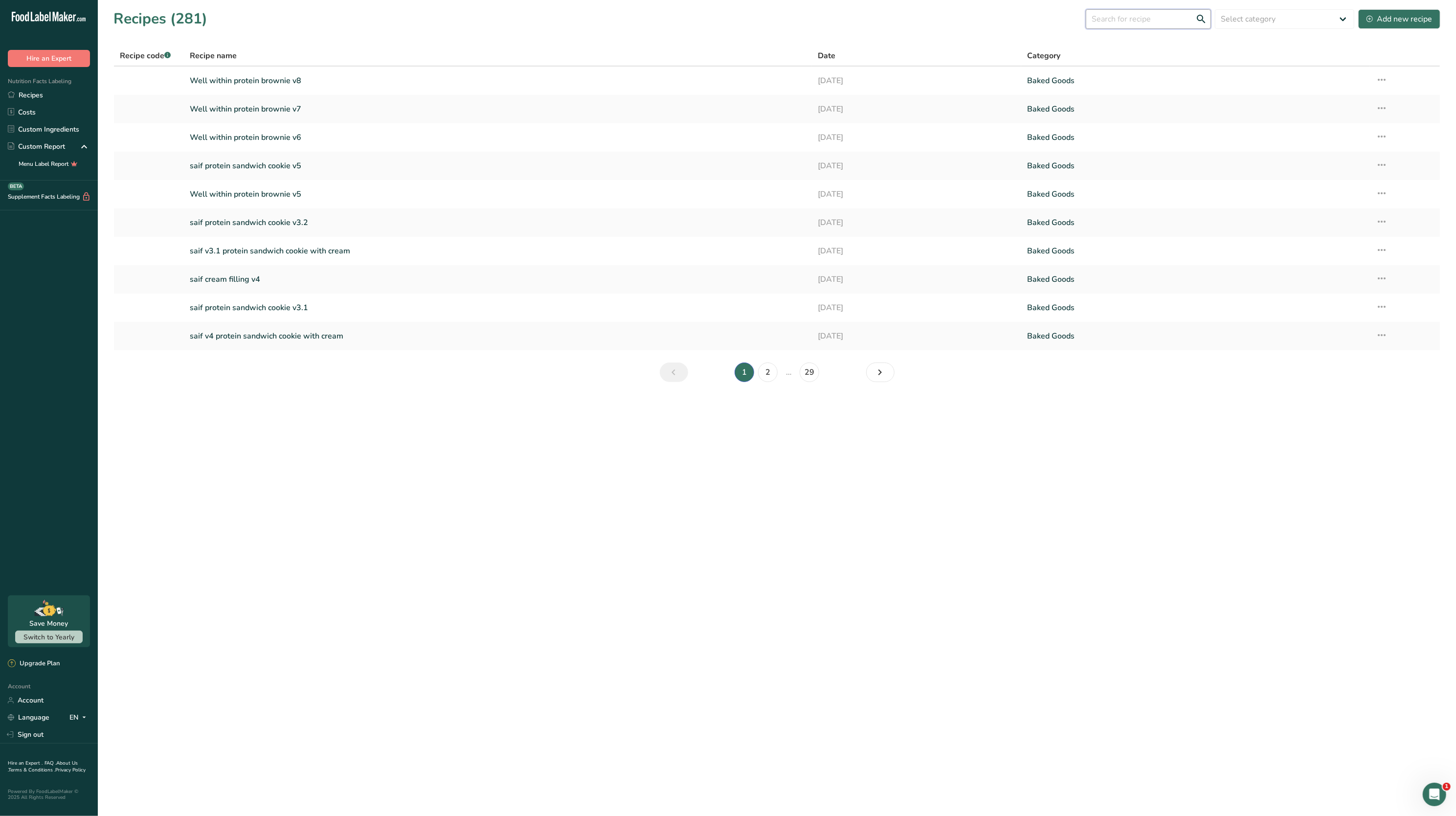
click at [1127, 14] on input "text" at bounding box center [1148, 19] width 125 height 20
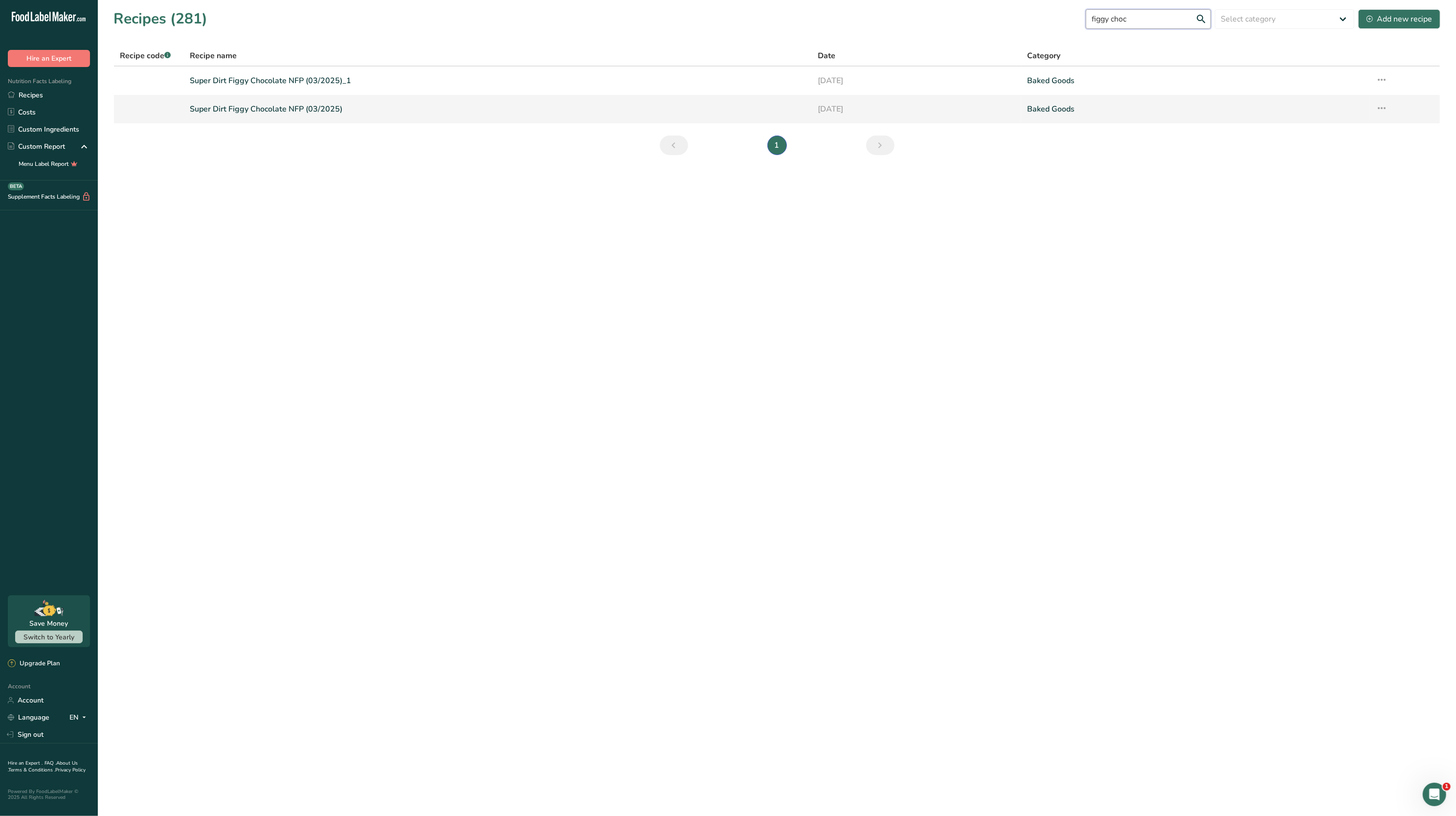
type input "figgy choc"
click at [1383, 111] on icon at bounding box center [1381, 108] width 12 height 18
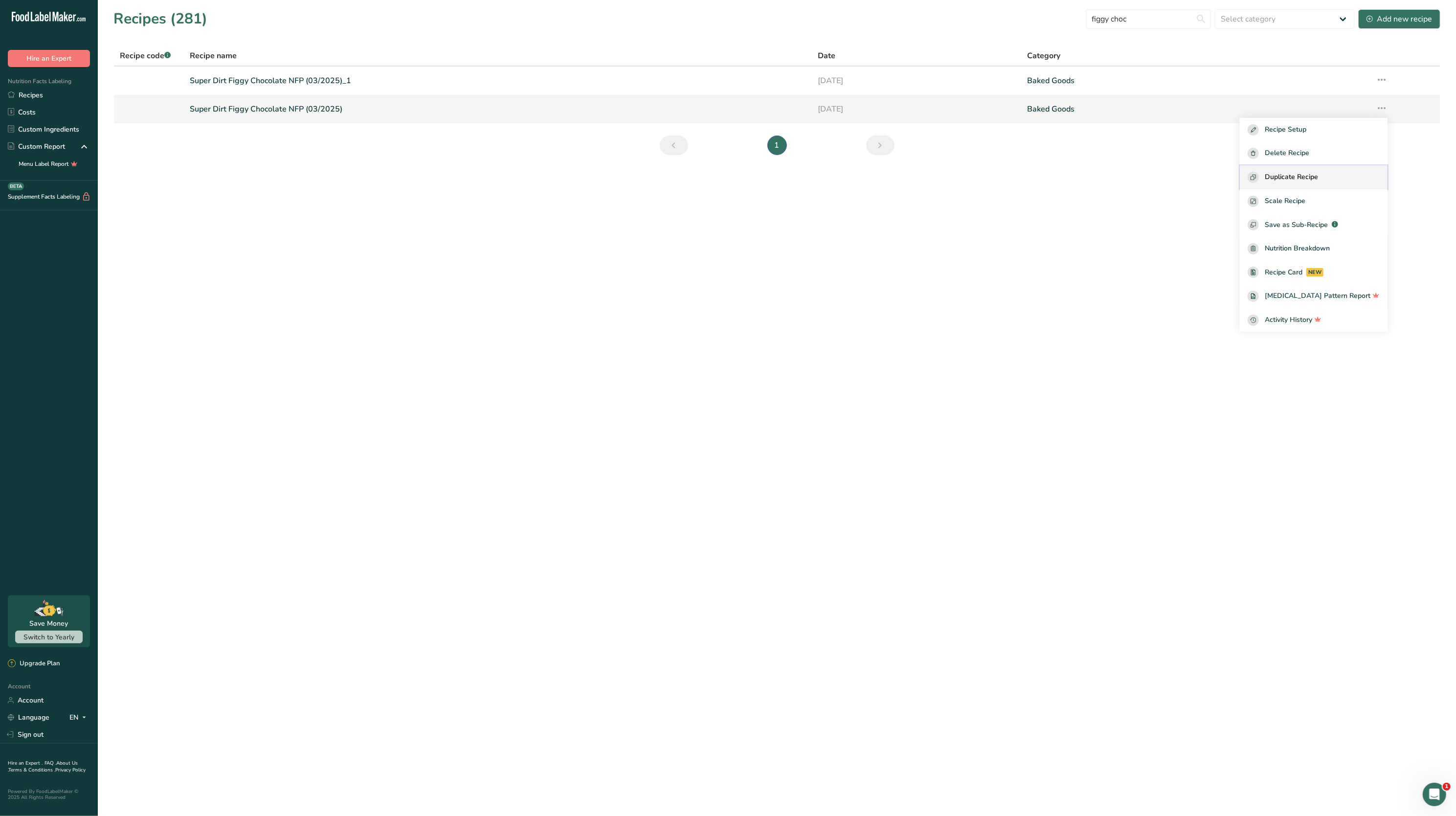
click at [1318, 173] on span "Duplicate Recipe" at bounding box center [1291, 177] width 54 height 11
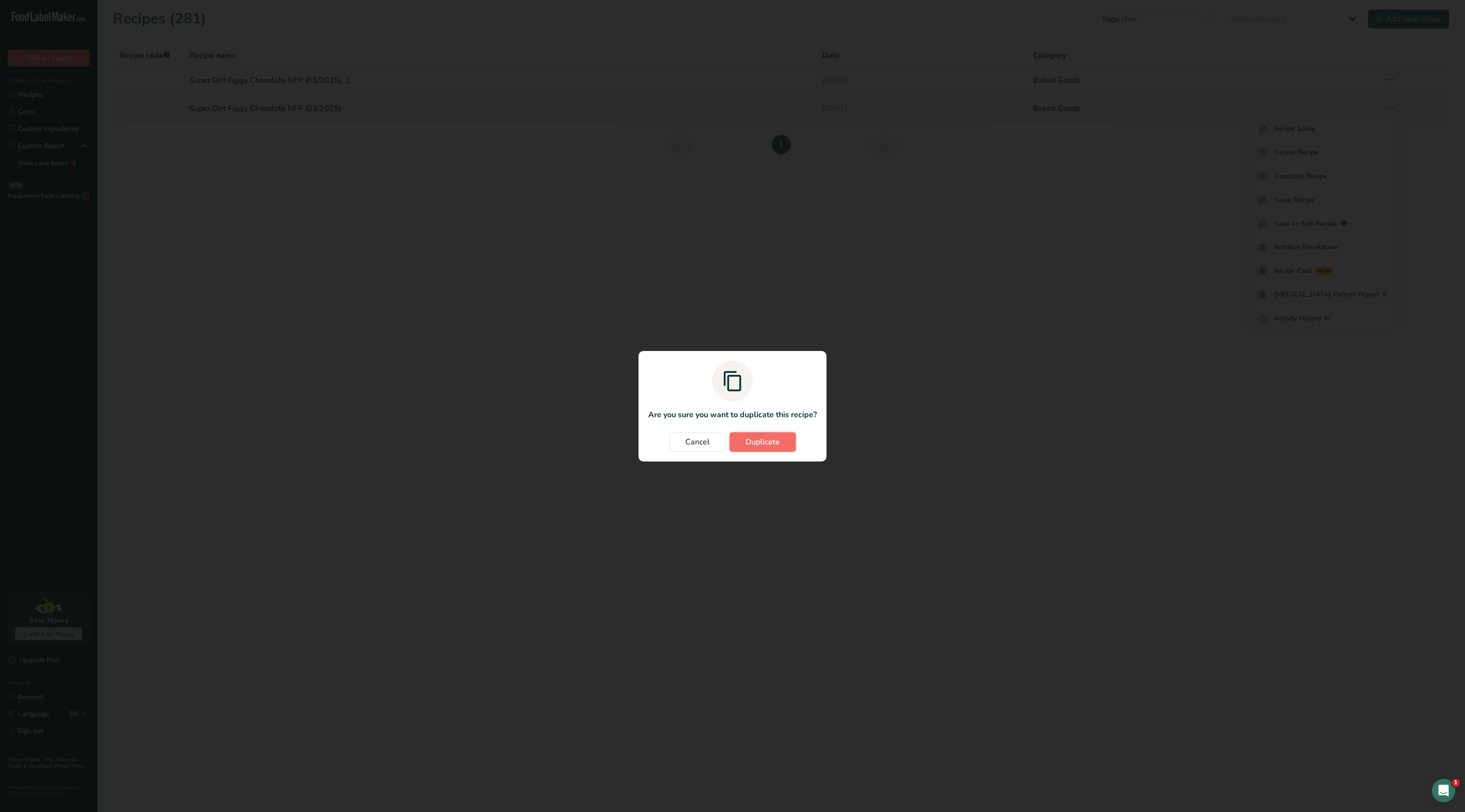
click at [767, 432] on button "Duplicate" at bounding box center [763, 442] width 66 height 20
